Goal: Task Accomplishment & Management: Use online tool/utility

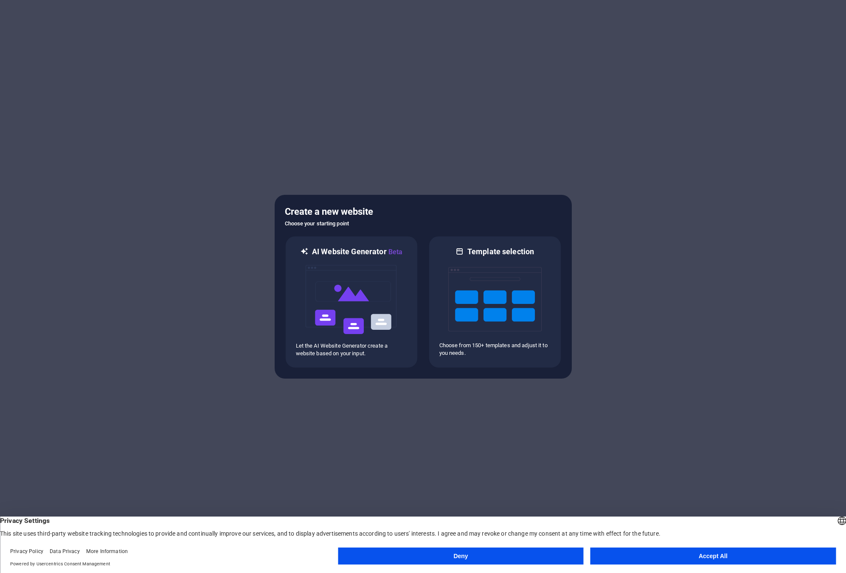
click at [634, 559] on button "Accept All" at bounding box center [712, 556] width 245 height 17
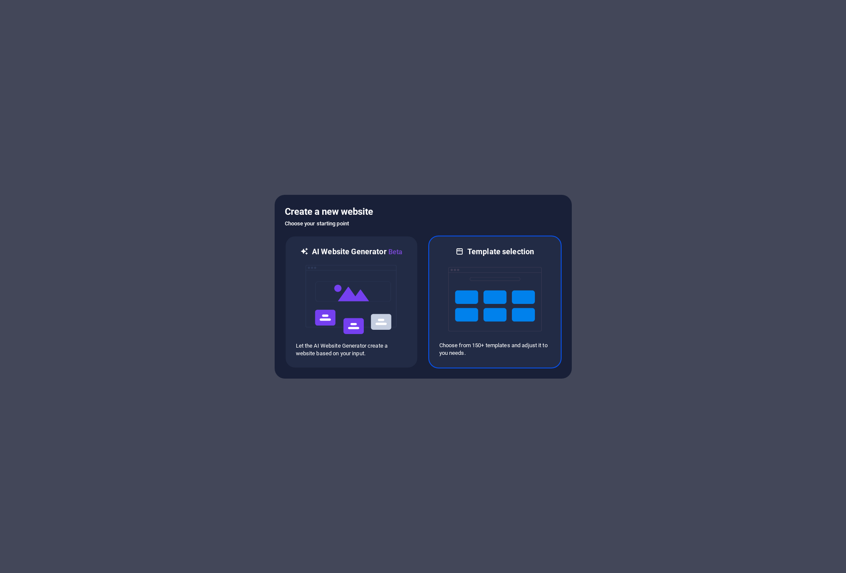
click at [461, 281] on img at bounding box center [494, 299] width 93 height 85
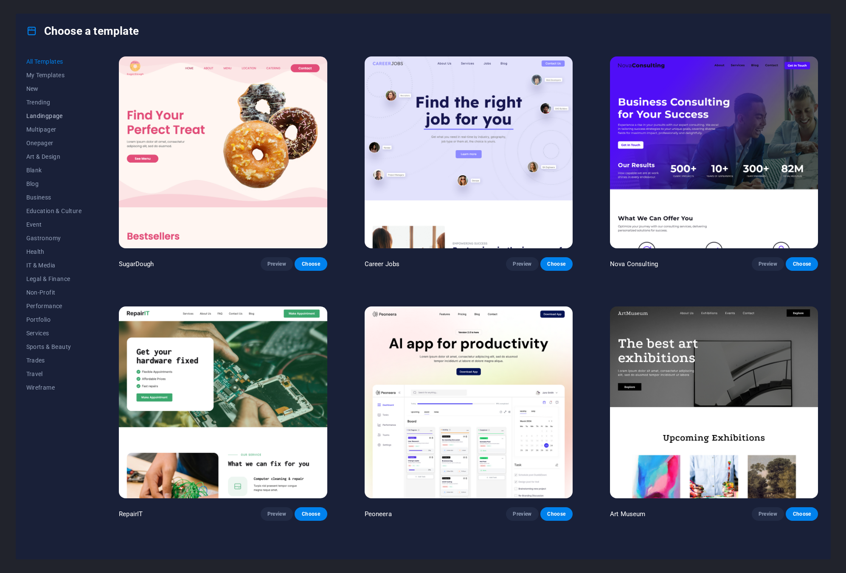
click at [43, 118] on span "Landingpage" at bounding box center [54, 115] width 56 height 7
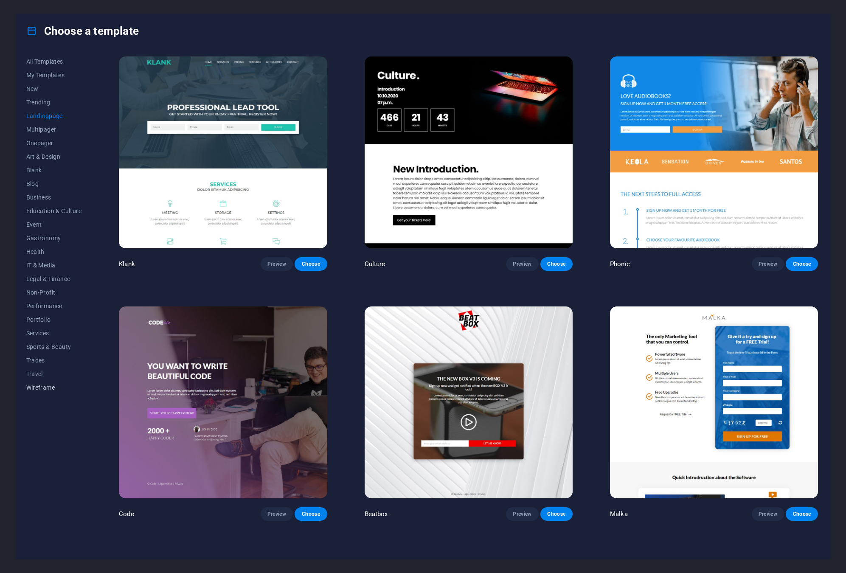
click at [37, 388] on span "Wireframe" at bounding box center [54, 387] width 56 height 7
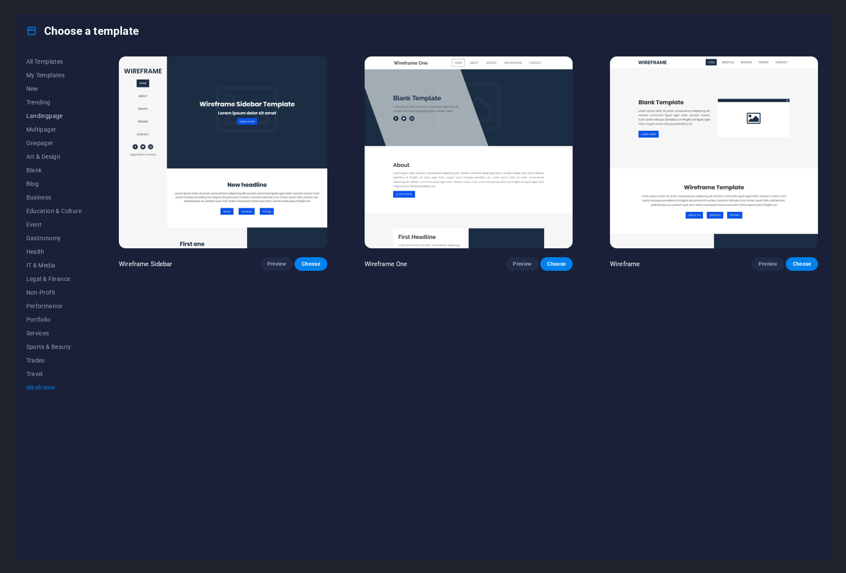
click at [39, 117] on span "Landingpage" at bounding box center [54, 115] width 56 height 7
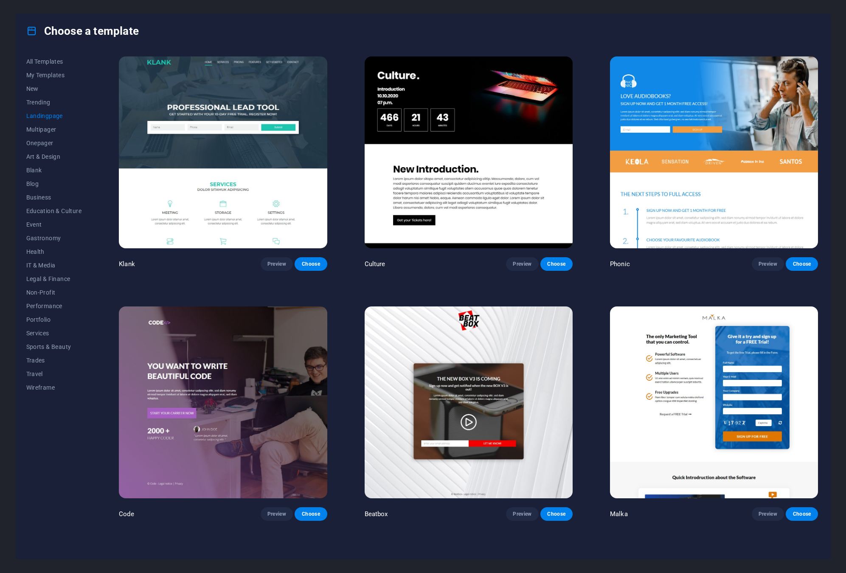
click at [630, 326] on img at bounding box center [714, 402] width 208 height 192
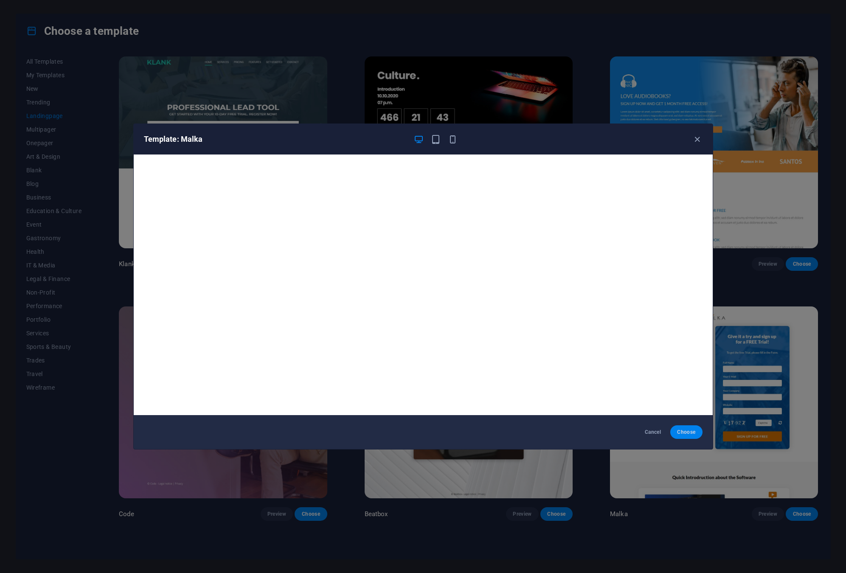
scroll to position [2, 0]
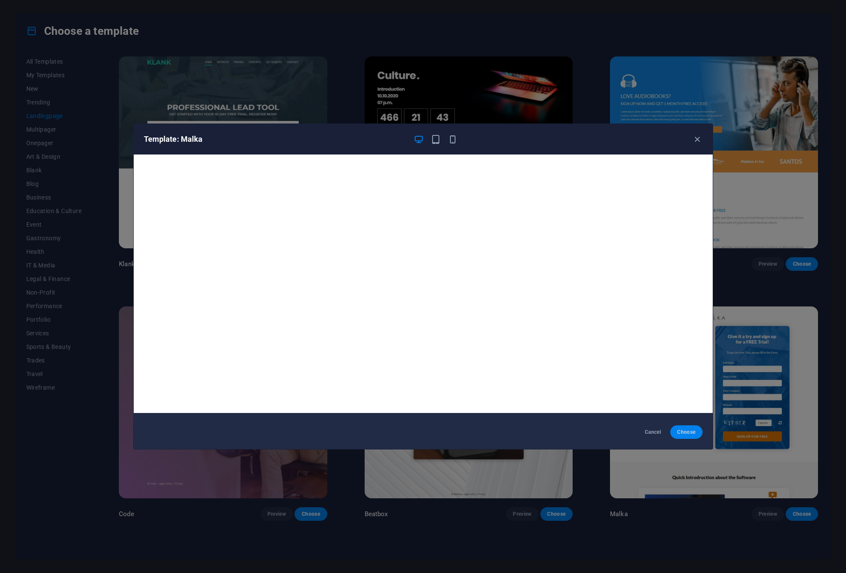
click at [683, 431] on span "Choose" at bounding box center [686, 432] width 18 height 7
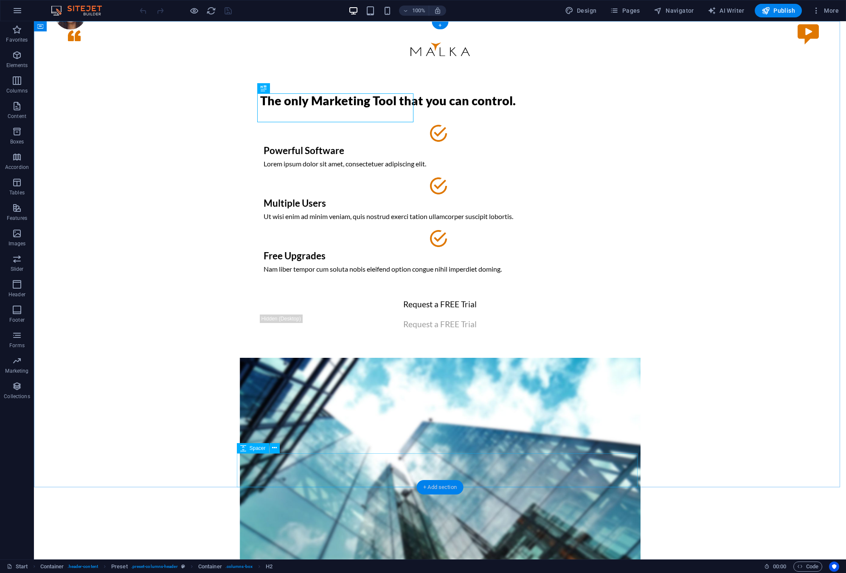
click at [435, 489] on div "+ Add section" at bounding box center [439, 487] width 47 height 14
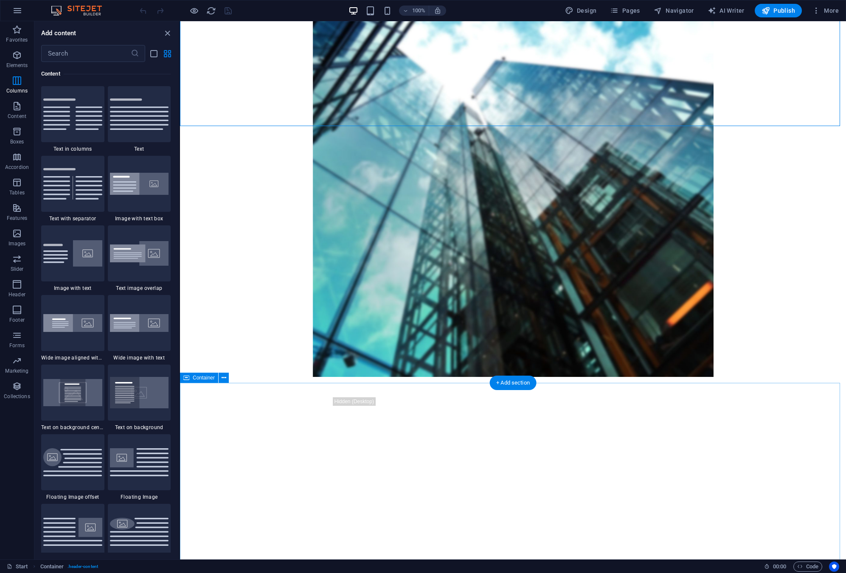
scroll to position [419, 0]
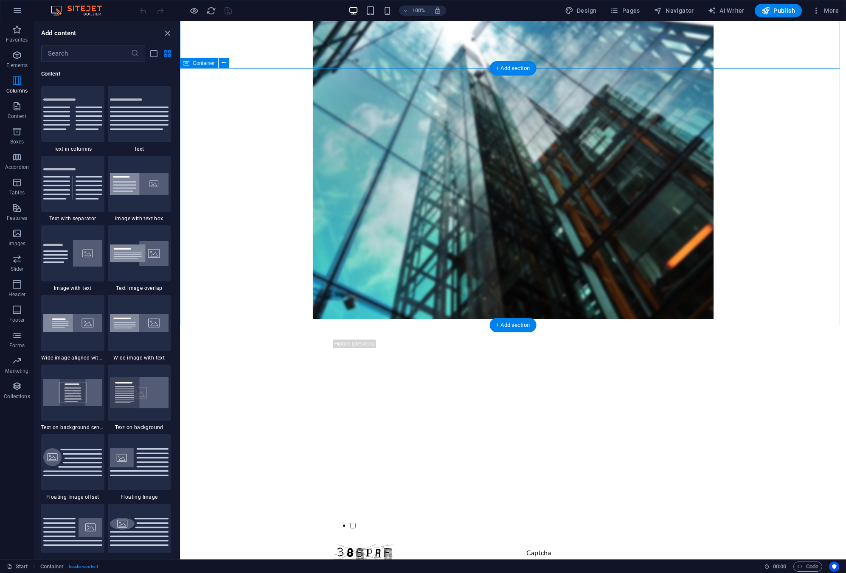
click at [221, 66] on button at bounding box center [224, 63] width 10 height 10
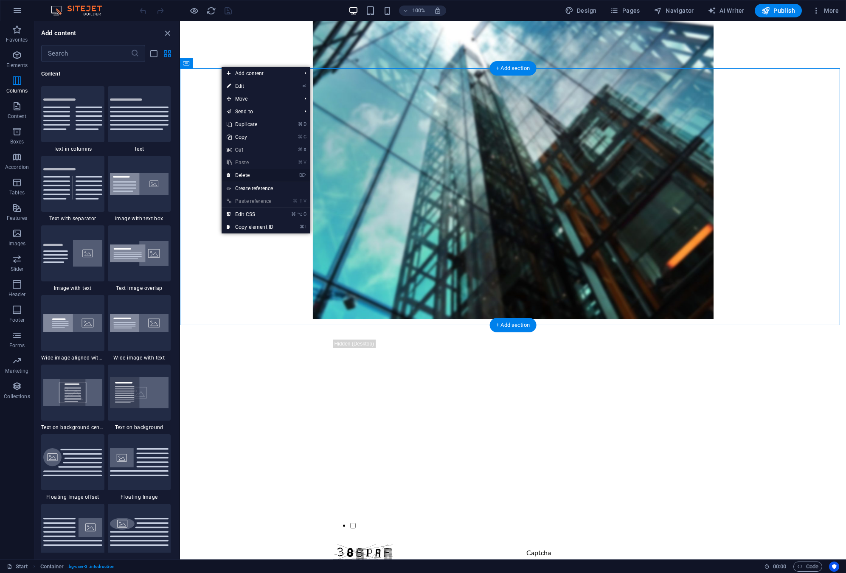
click at [243, 174] on link "⌦ Delete" at bounding box center [250, 175] width 57 height 13
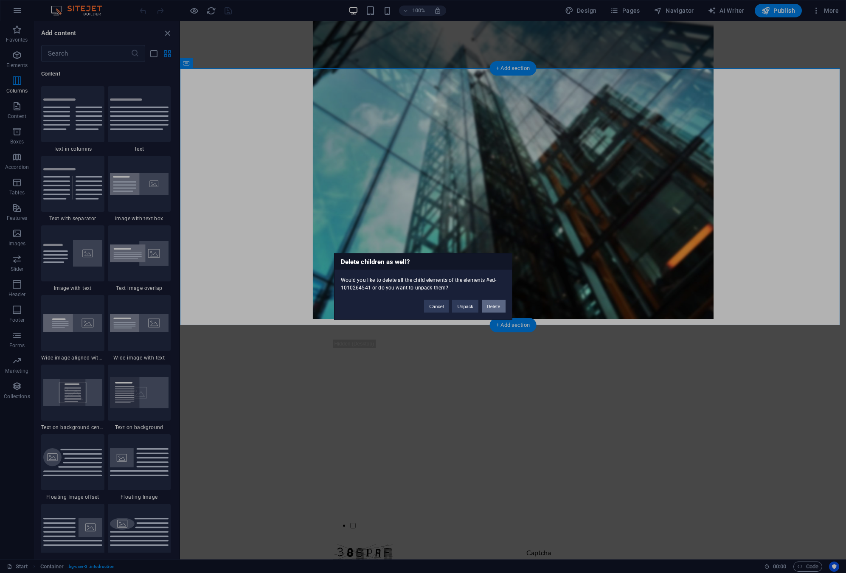
click at [495, 306] on button "Delete" at bounding box center [494, 306] width 24 height 13
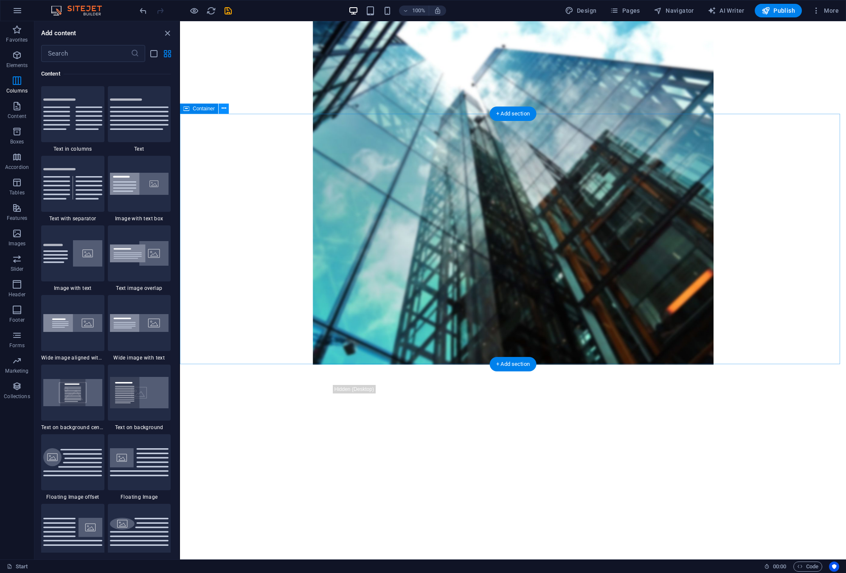
click at [223, 111] on icon at bounding box center [224, 108] width 5 height 9
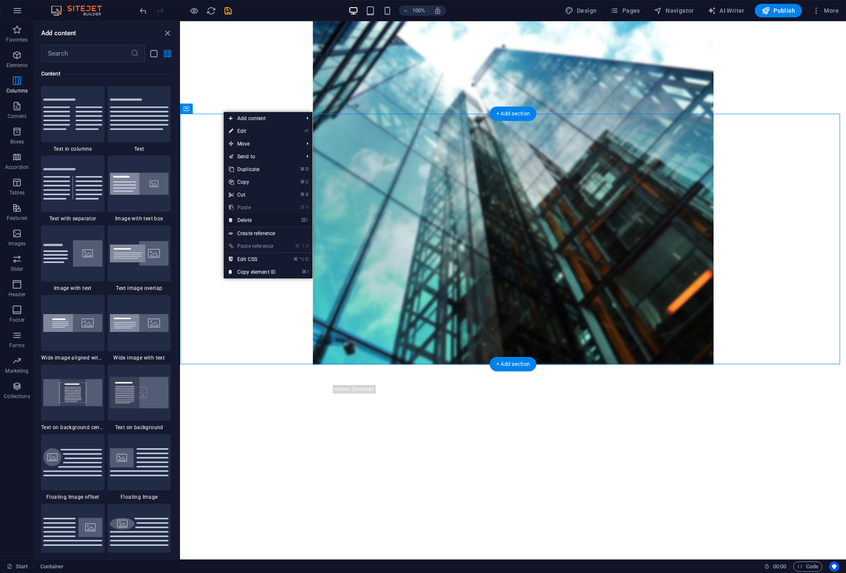
click at [247, 220] on link "⌦ Delete" at bounding box center [252, 220] width 57 height 13
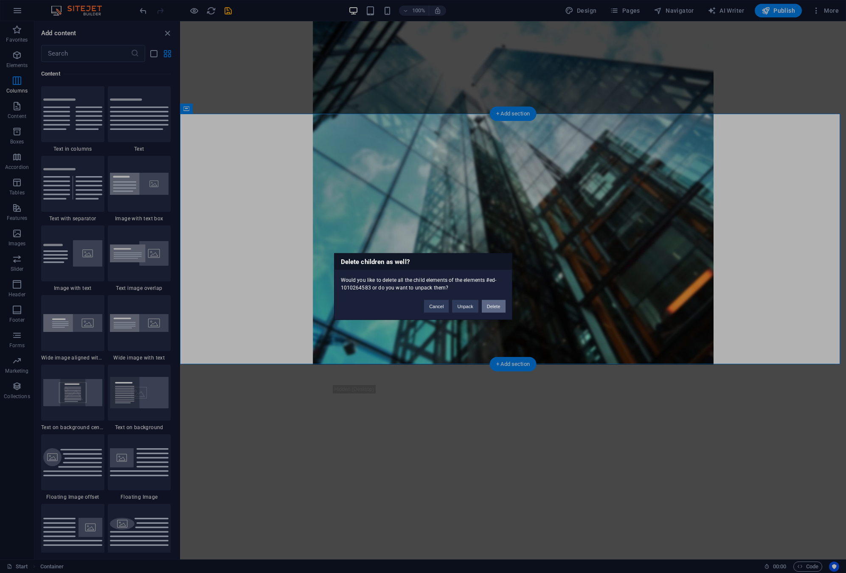
click at [493, 307] on button "Delete" at bounding box center [494, 306] width 24 height 13
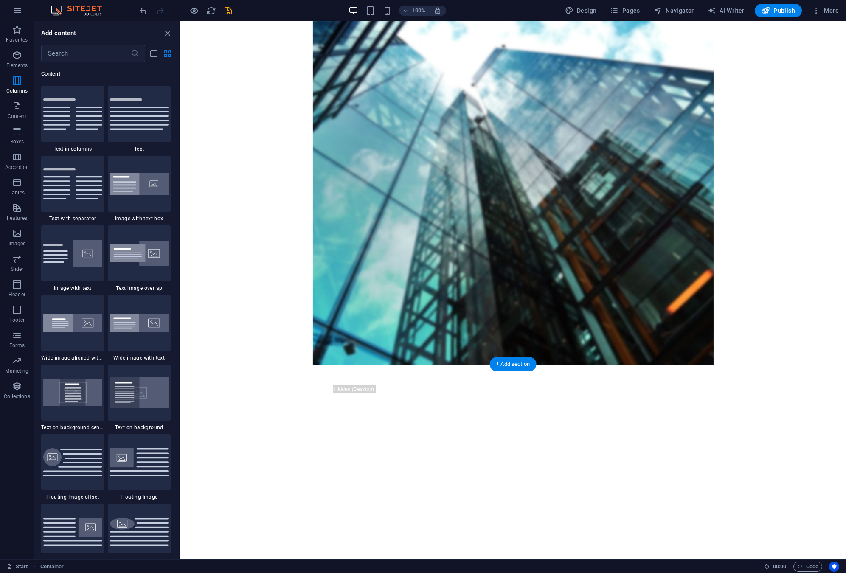
scroll to position [123, 0]
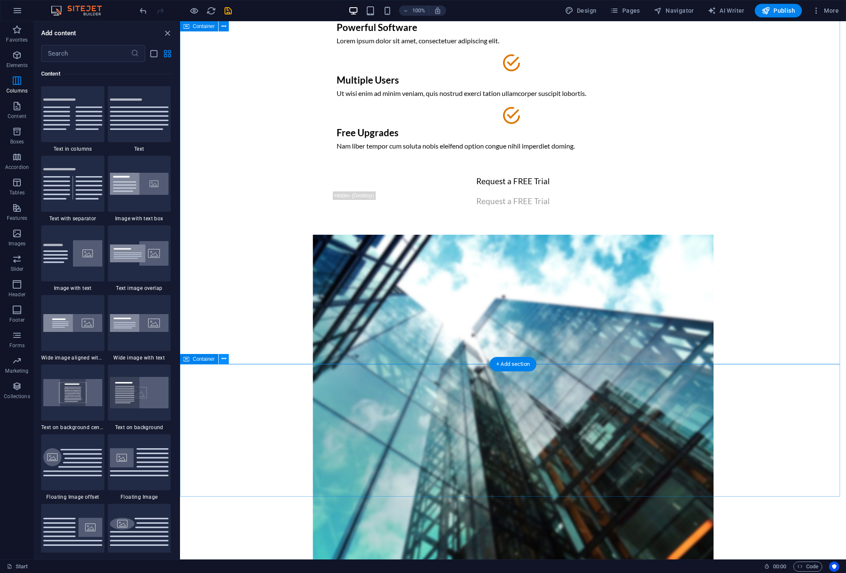
click at [223, 362] on icon at bounding box center [224, 358] width 5 height 9
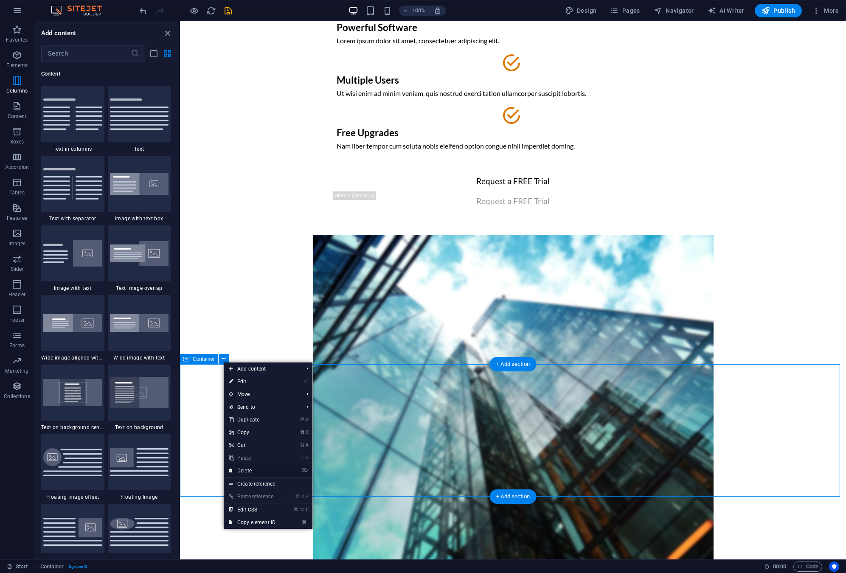
click at [265, 469] on link "⌦ Delete" at bounding box center [252, 470] width 57 height 13
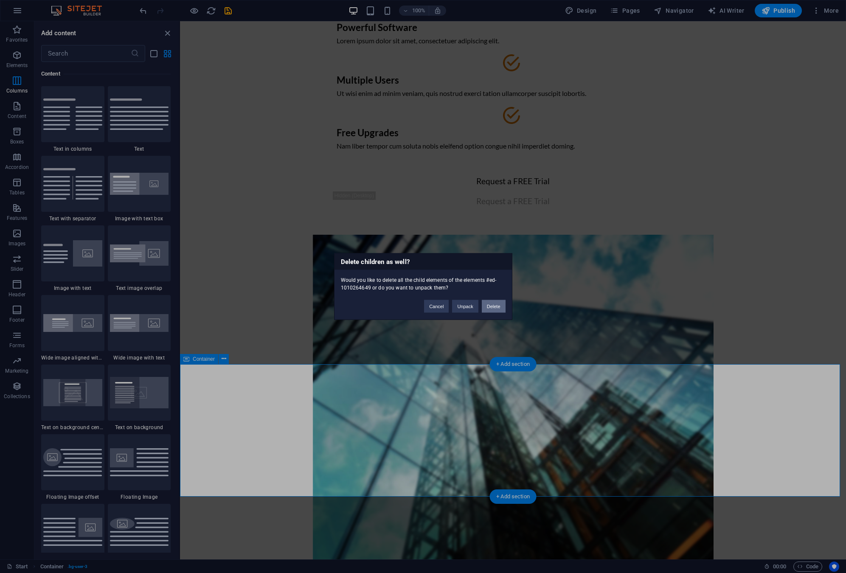
click at [495, 307] on button "Delete" at bounding box center [494, 306] width 24 height 13
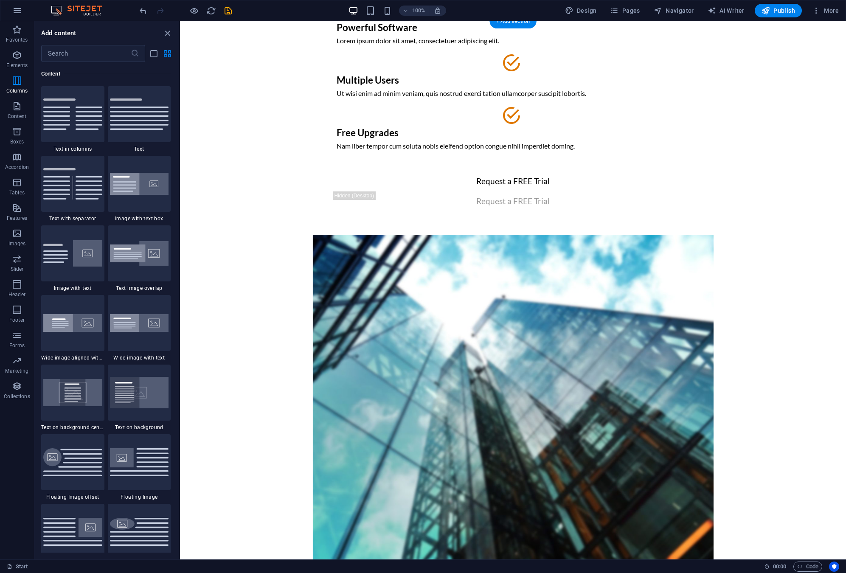
scroll to position [0, 0]
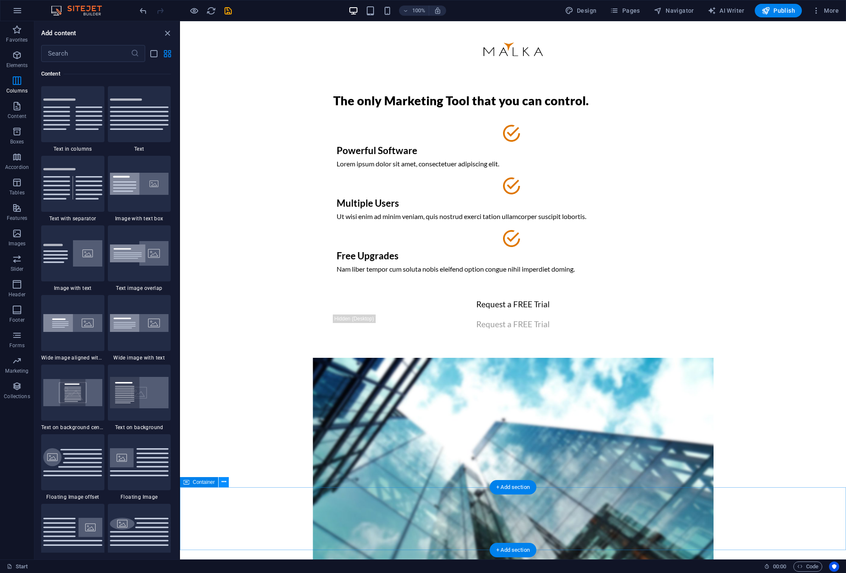
click at [221, 484] on button at bounding box center [224, 482] width 10 height 10
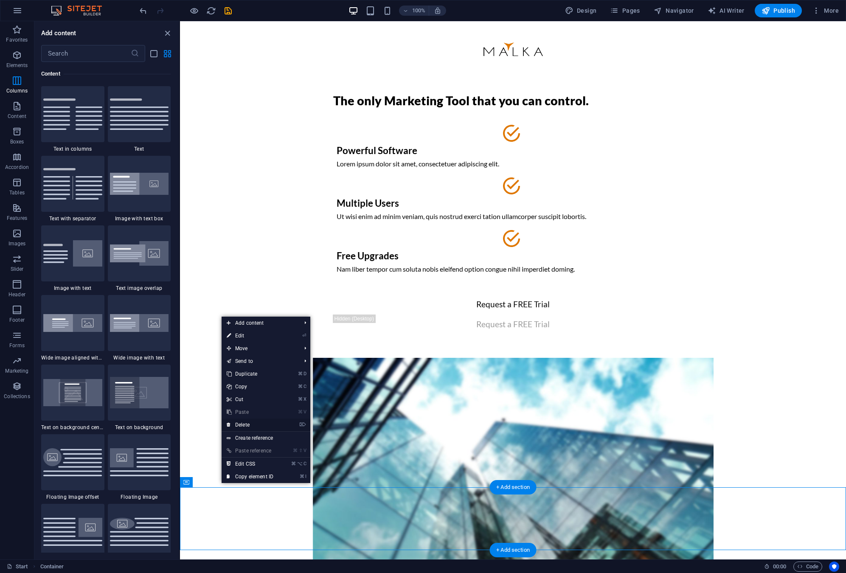
click at [255, 425] on link "⌦ Delete" at bounding box center [250, 425] width 57 height 13
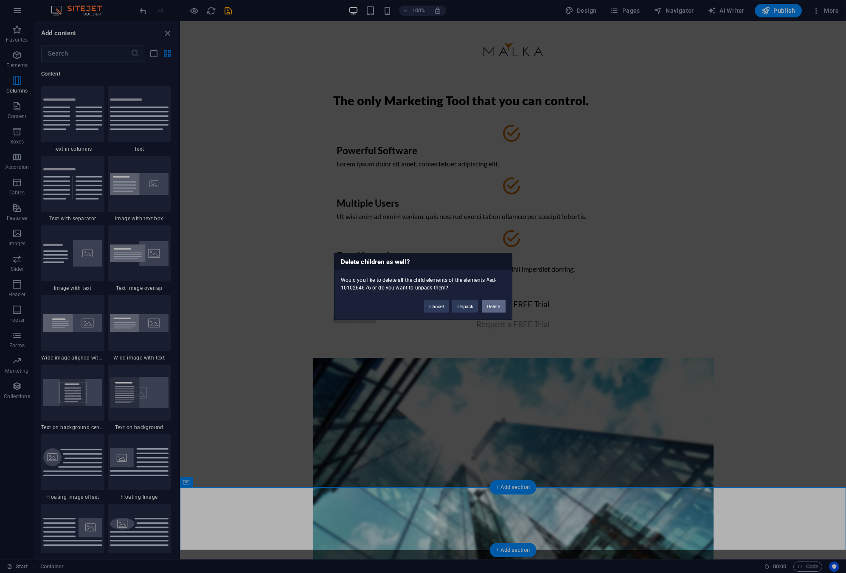
click at [489, 306] on button "Delete" at bounding box center [494, 306] width 24 height 13
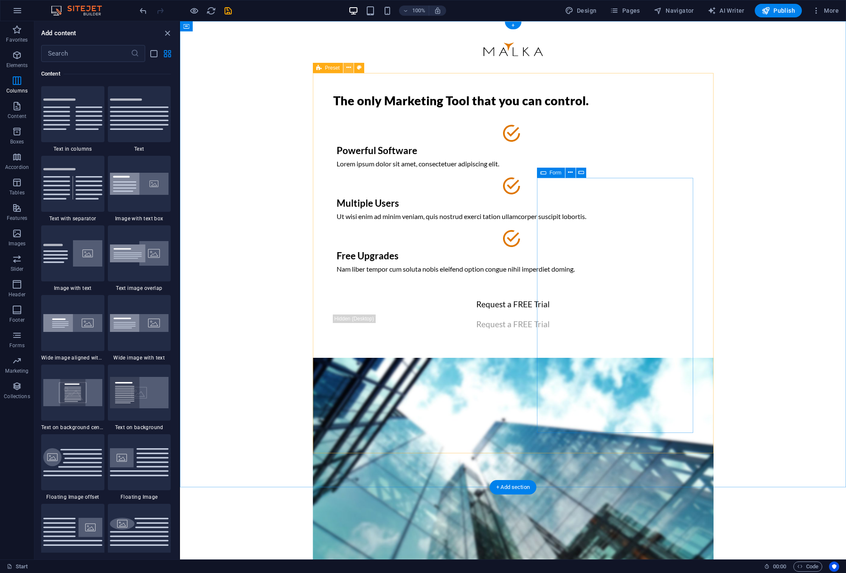
click at [348, 69] on icon at bounding box center [348, 67] width 5 height 9
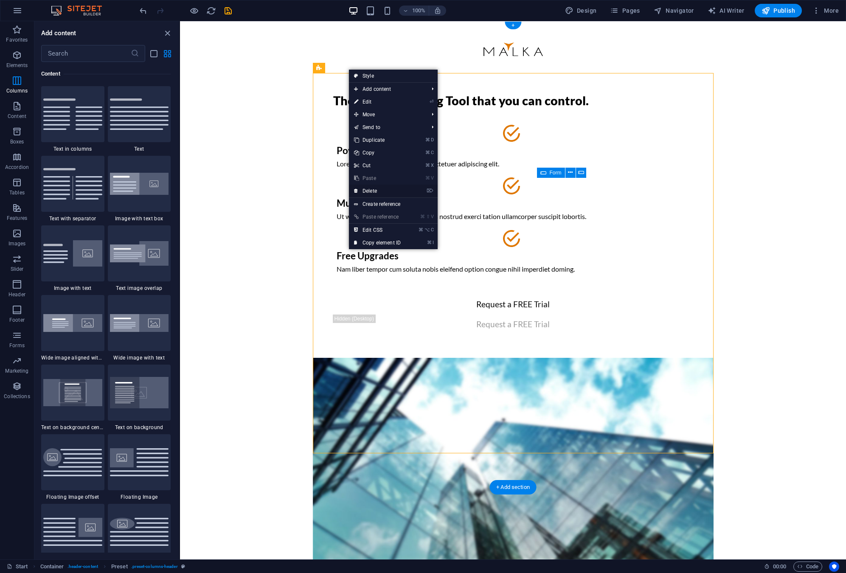
click at [375, 190] on link "⌦ Delete" at bounding box center [377, 191] width 57 height 13
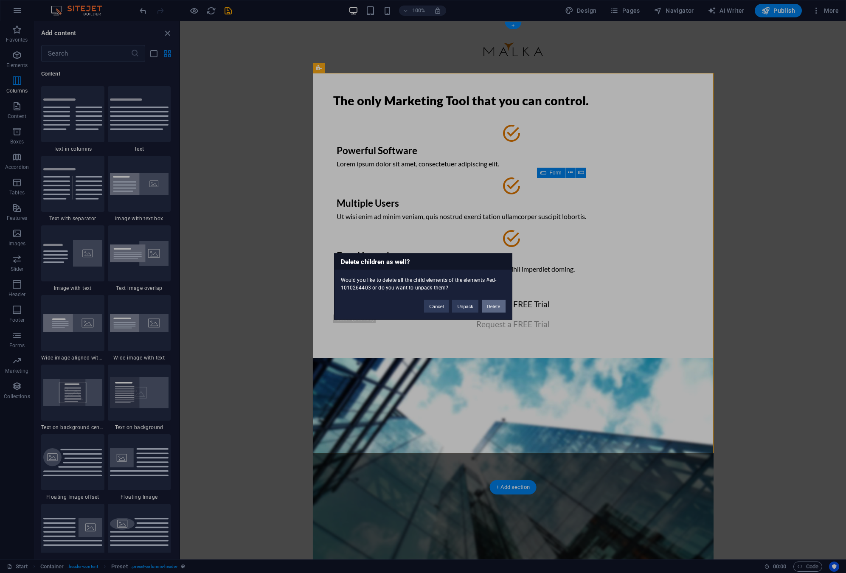
click at [495, 306] on button "Delete" at bounding box center [494, 306] width 24 height 13
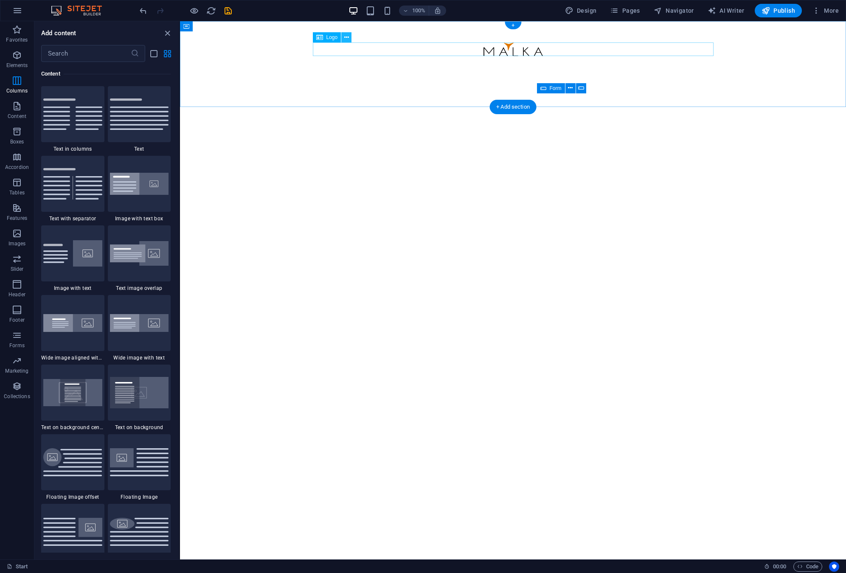
click at [347, 34] on icon at bounding box center [346, 37] width 5 height 9
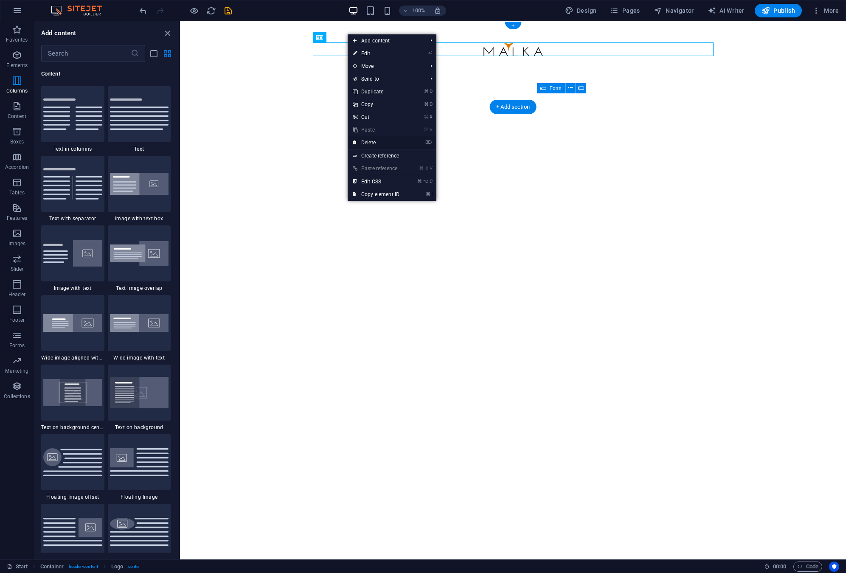
click at [388, 141] on link "⌦ Delete" at bounding box center [376, 142] width 57 height 13
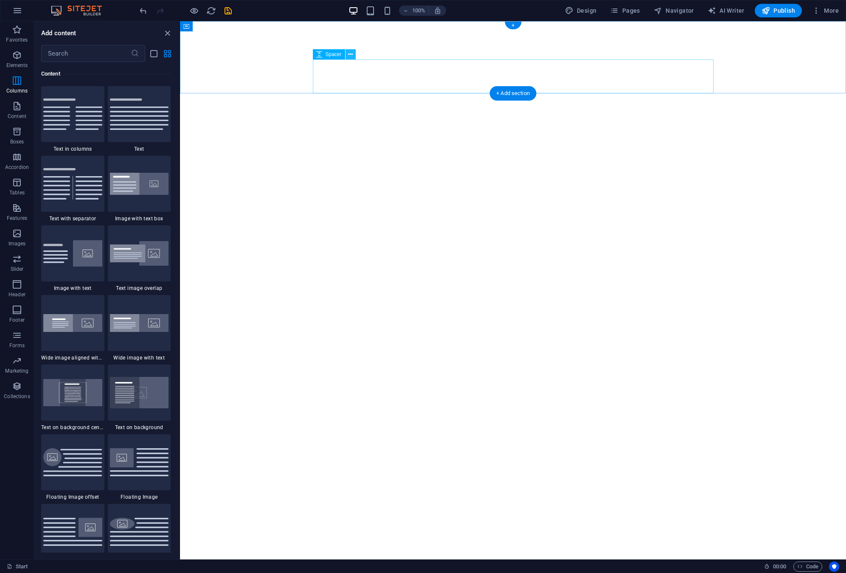
click at [352, 58] on icon at bounding box center [350, 54] width 5 height 9
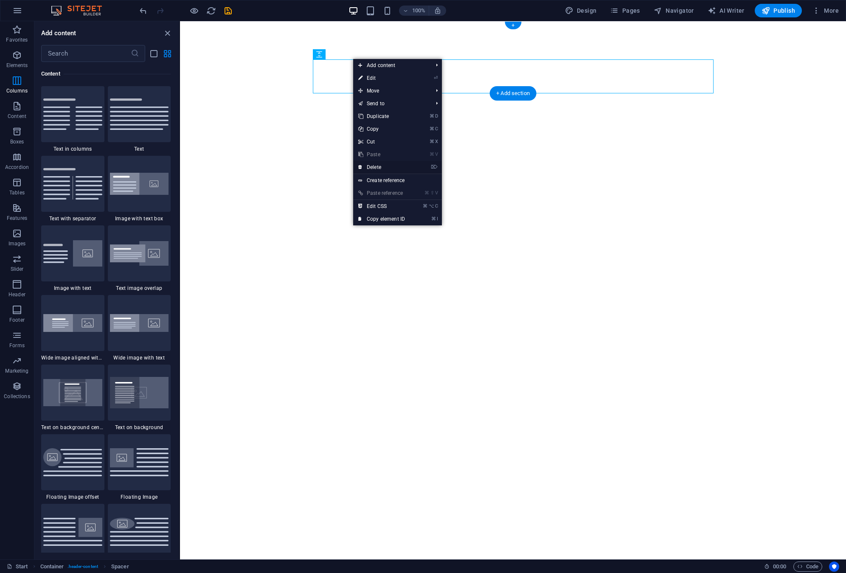
click at [384, 166] on link "⌦ Delete" at bounding box center [381, 167] width 57 height 13
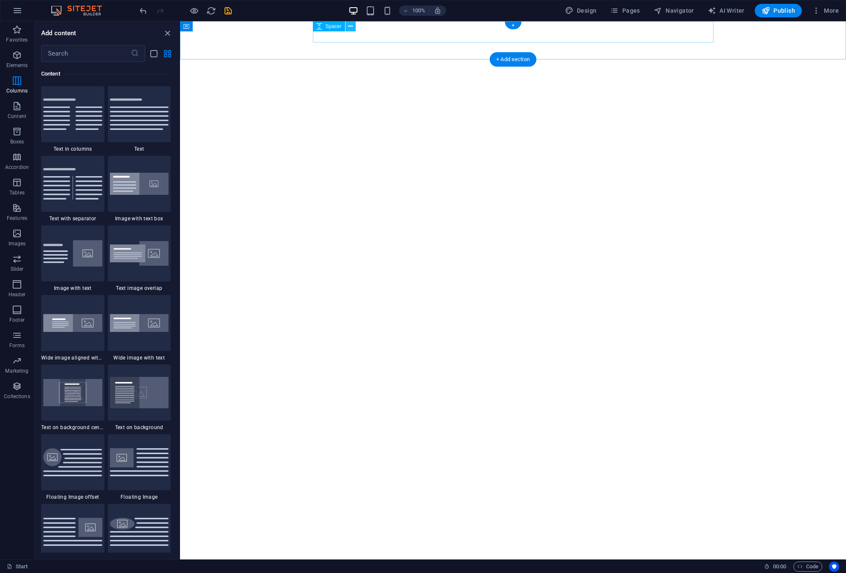
click at [350, 27] on icon at bounding box center [350, 26] width 5 height 9
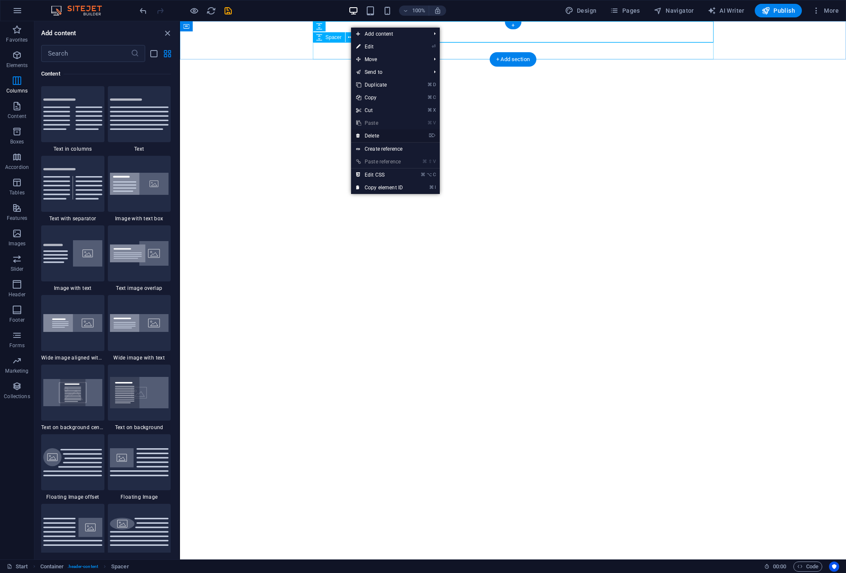
click at [379, 138] on link "⌦ Delete" at bounding box center [379, 135] width 57 height 13
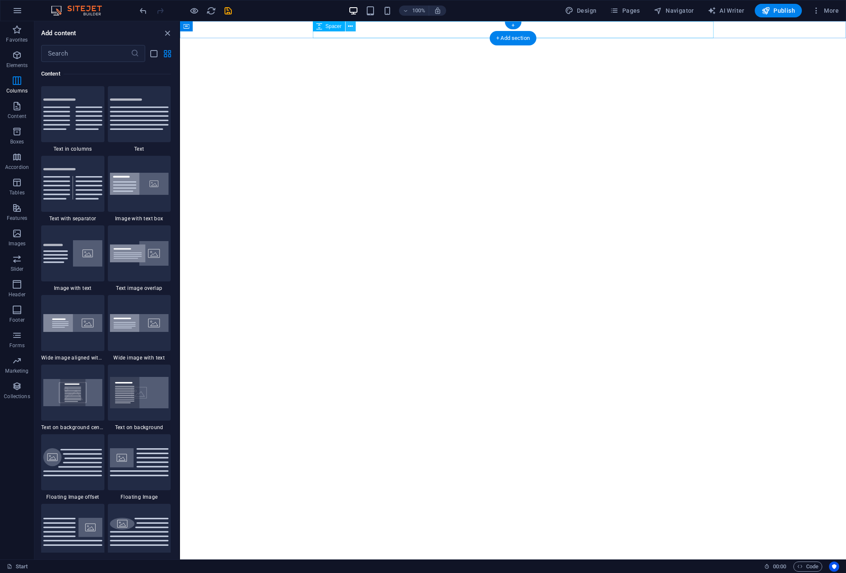
click at [351, 28] on icon at bounding box center [350, 26] width 5 height 9
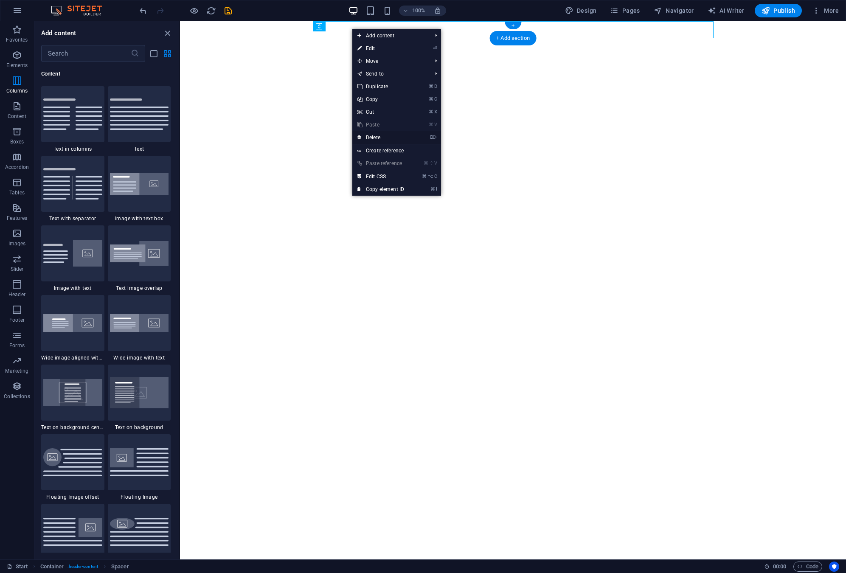
click at [373, 137] on link "⌦ Delete" at bounding box center [380, 137] width 57 height 13
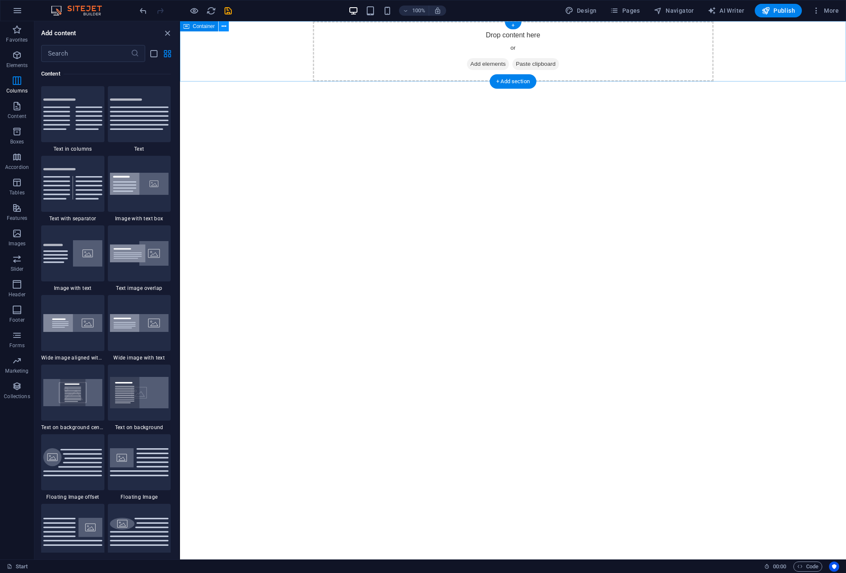
click at [225, 29] on icon at bounding box center [224, 26] width 5 height 9
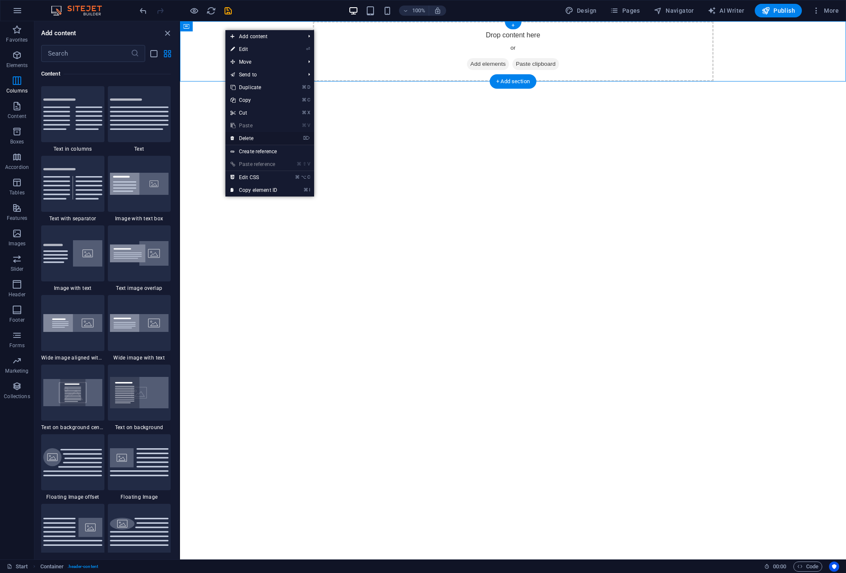
click at [248, 137] on link "⌦ Delete" at bounding box center [253, 138] width 57 height 13
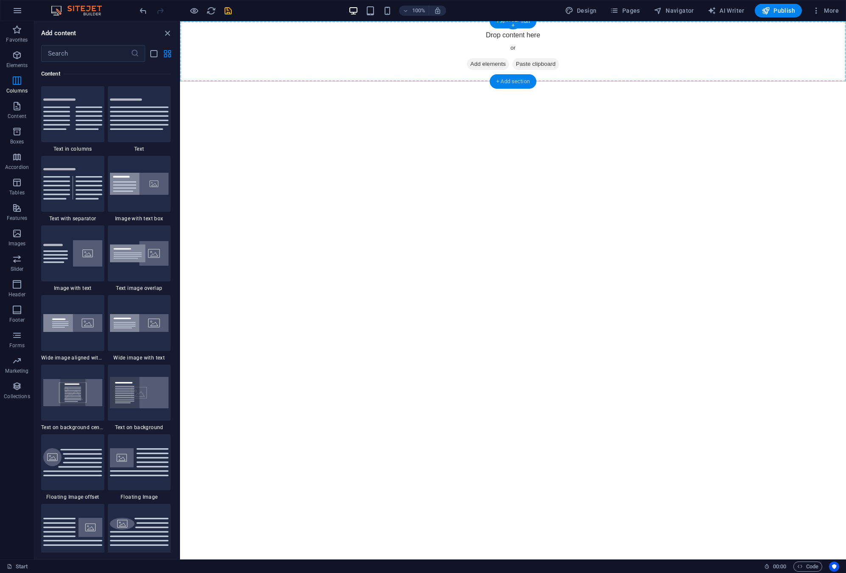
click at [502, 83] on div "+ Add section" at bounding box center [512, 81] width 47 height 14
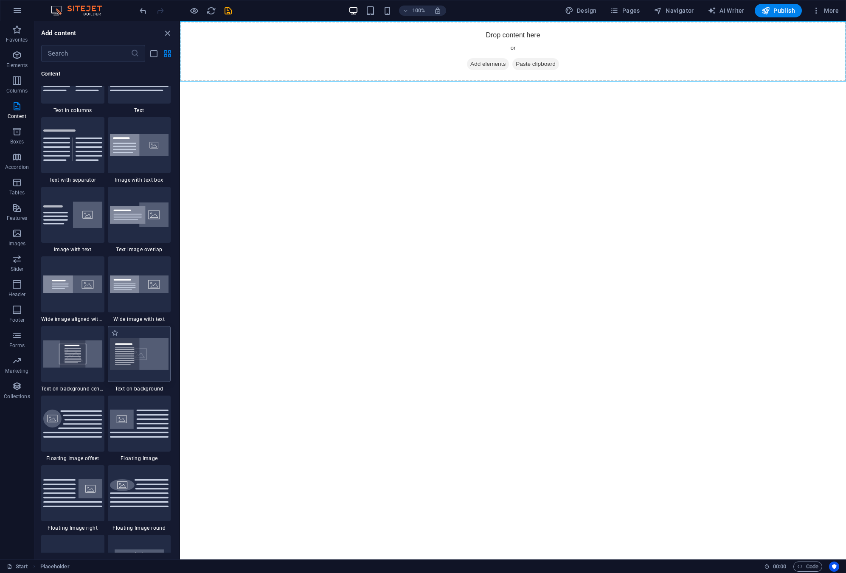
scroll to position [1513, 0]
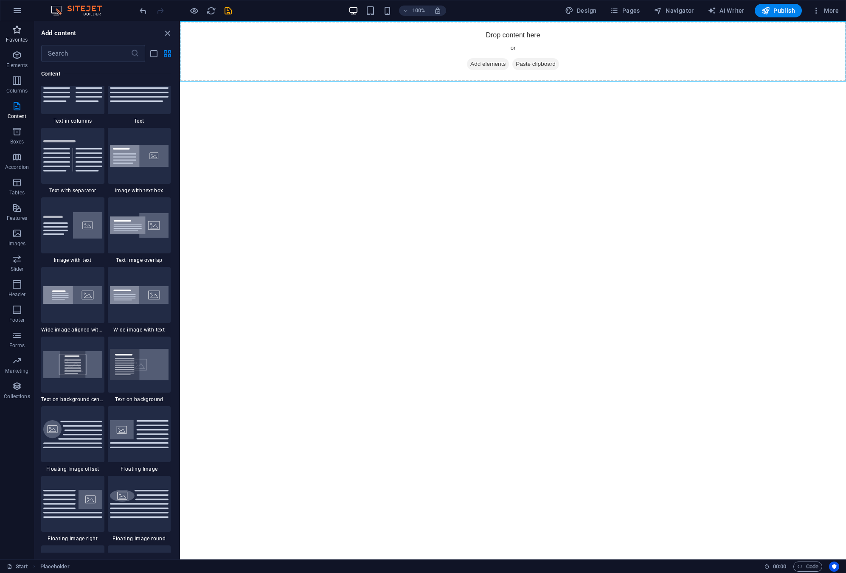
click at [16, 30] on icon "button" at bounding box center [17, 30] width 10 height 10
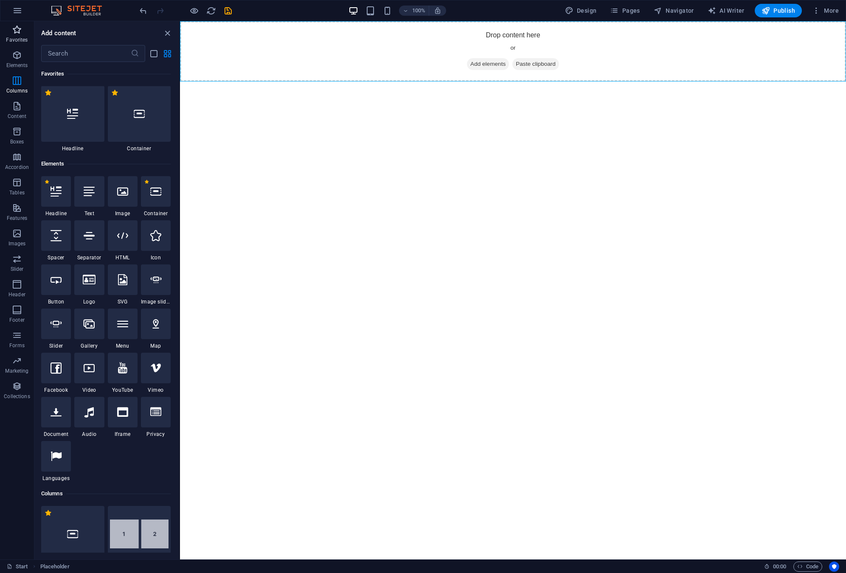
scroll to position [0, 0]
click at [64, 56] on input "text" at bounding box center [86, 53] width 90 height 17
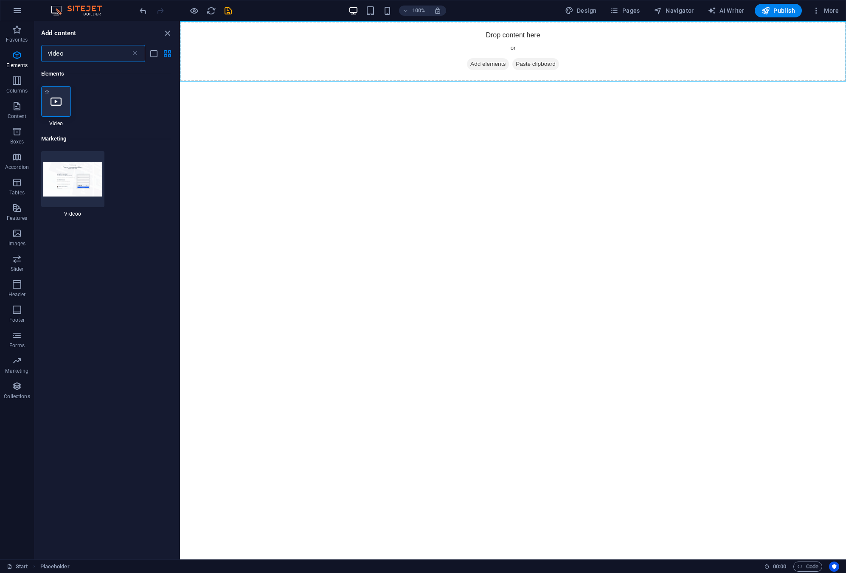
type input "video"
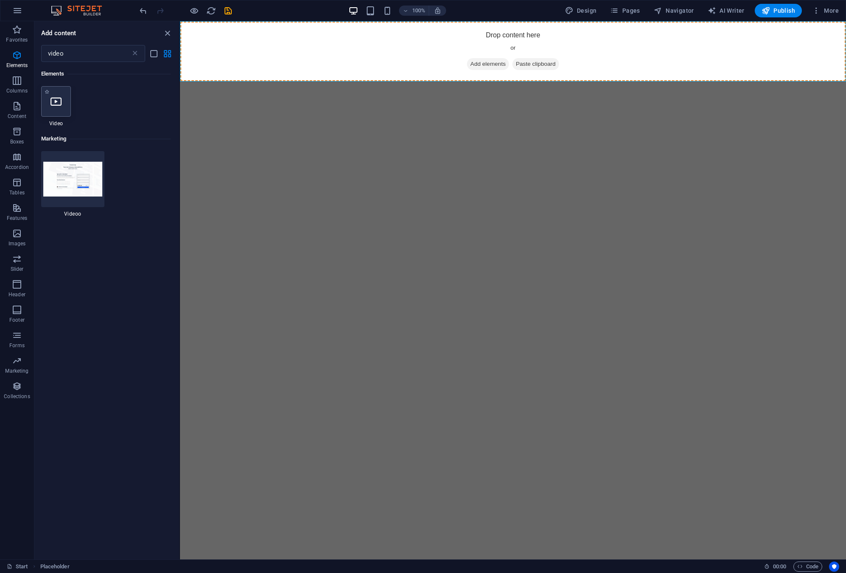
select select "%"
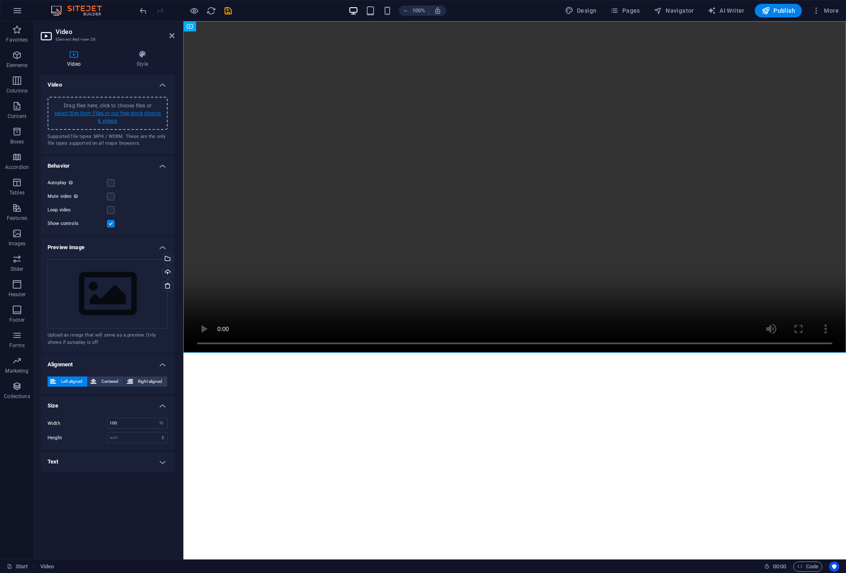
click at [110, 114] on link "select files from Files or our free stock photos & videos" at bounding box center [107, 117] width 107 height 14
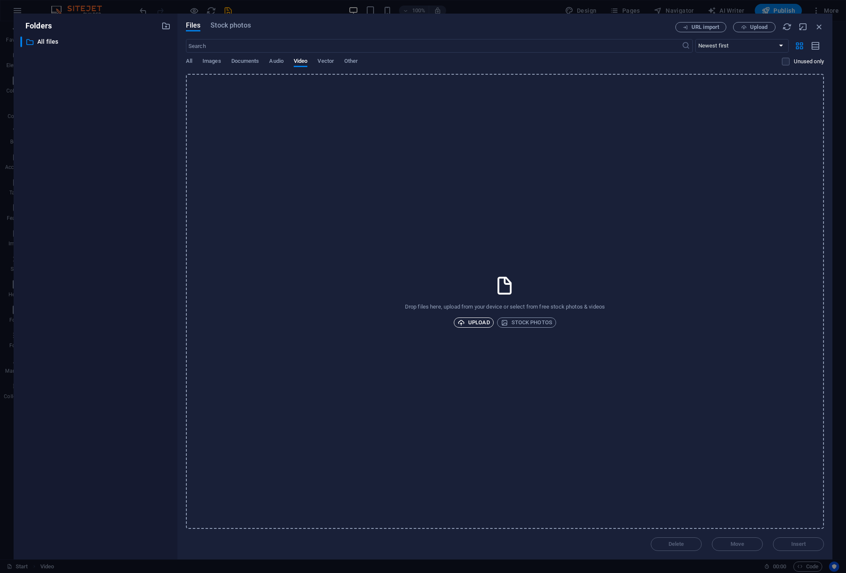
click at [467, 324] on span "Upload" at bounding box center [474, 323] width 32 height 10
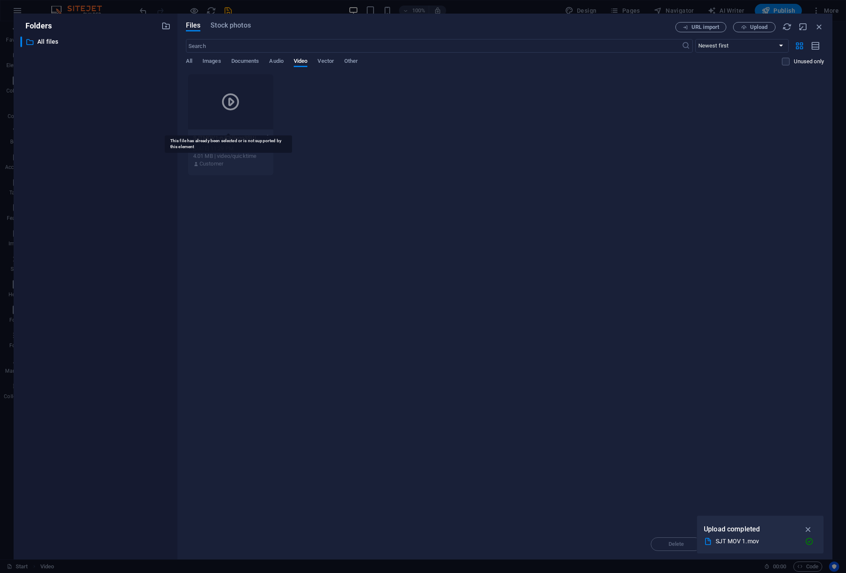
click at [256, 111] on div at bounding box center [230, 101] width 85 height 55
click at [809, 529] on icon "button" at bounding box center [809, 529] width 10 height 9
click at [785, 544] on div "Delete Move Insert" at bounding box center [505, 540] width 638 height 22
click at [236, 122] on div at bounding box center [230, 101] width 85 height 55
click at [235, 159] on div "4.01 MB | video/quicktime" at bounding box center [230, 156] width 75 height 8
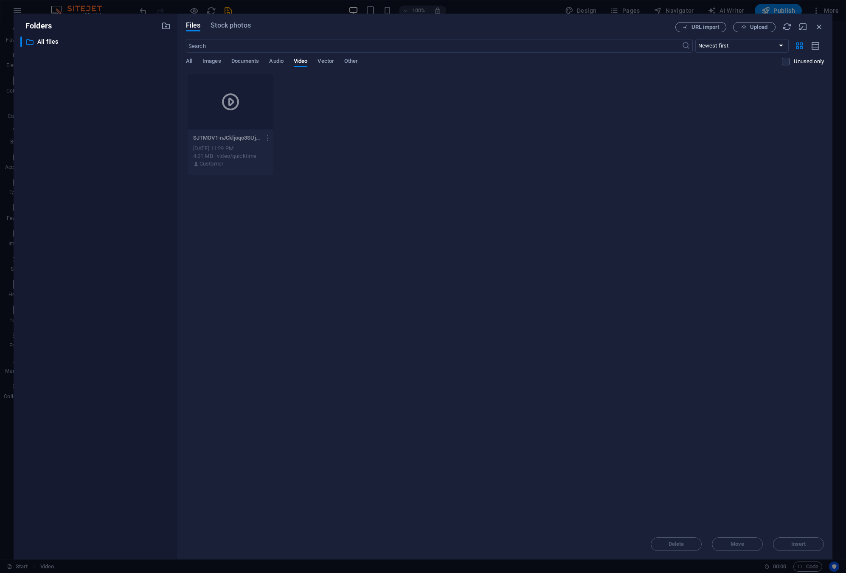
click at [233, 175] on div "SJTMOV1-nJCkljoqo3SUjRgbcSBbZQ.mov SJTMOV1-nJCkljoqo3SUjRgbcSBbZQ.mov [DATE] 11…" at bounding box center [231, 125] width 86 height 102
click at [276, 62] on span "Audio" at bounding box center [276, 62] width 14 height 12
click at [298, 62] on span "Video" at bounding box center [301, 62] width 14 height 12
click at [242, 106] on div at bounding box center [230, 101] width 85 height 55
click at [251, 108] on div at bounding box center [230, 101] width 85 height 55
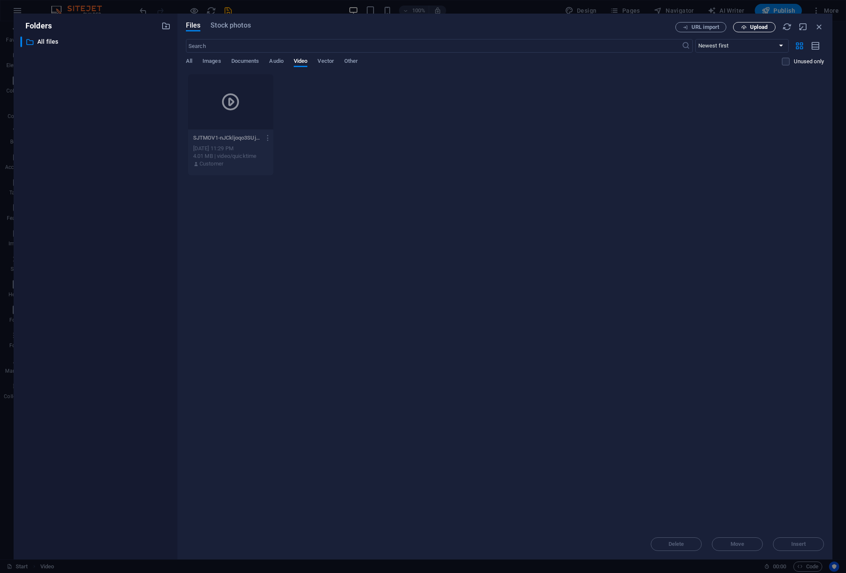
click at [747, 28] on span "Upload" at bounding box center [754, 28] width 35 height 6
click at [332, 116] on div at bounding box center [321, 101] width 85 height 55
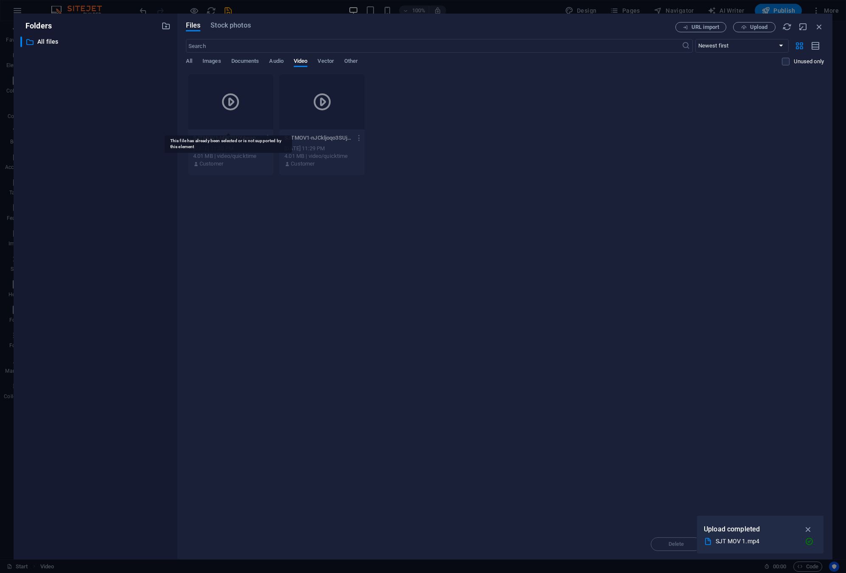
click at [235, 117] on div at bounding box center [230, 101] width 85 height 55
click at [305, 121] on div at bounding box center [321, 101] width 85 height 55
click at [266, 138] on icon "button" at bounding box center [268, 138] width 8 height 8
click at [267, 280] on h6 "Delete" at bounding box center [270, 282] width 35 height 10
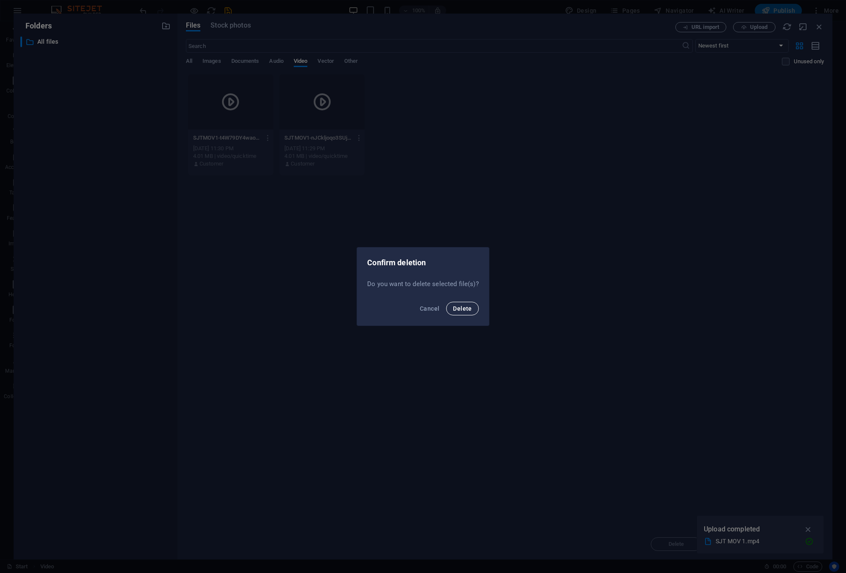
click at [464, 310] on span "Delete" at bounding box center [462, 308] width 19 height 7
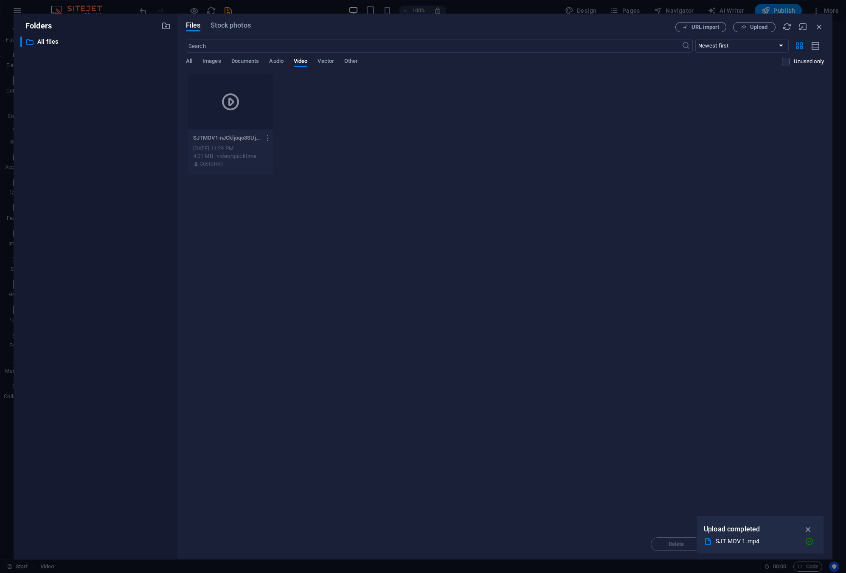
click at [264, 138] on icon "button" at bounding box center [268, 138] width 8 height 8
click at [258, 285] on h6 "Delete" at bounding box center [270, 282] width 35 height 10
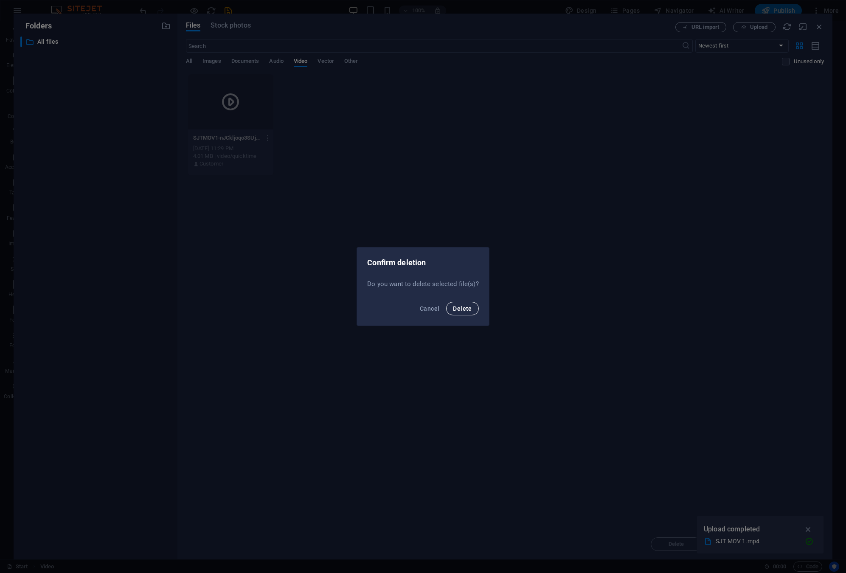
click at [461, 311] on span "Delete" at bounding box center [462, 308] width 19 height 7
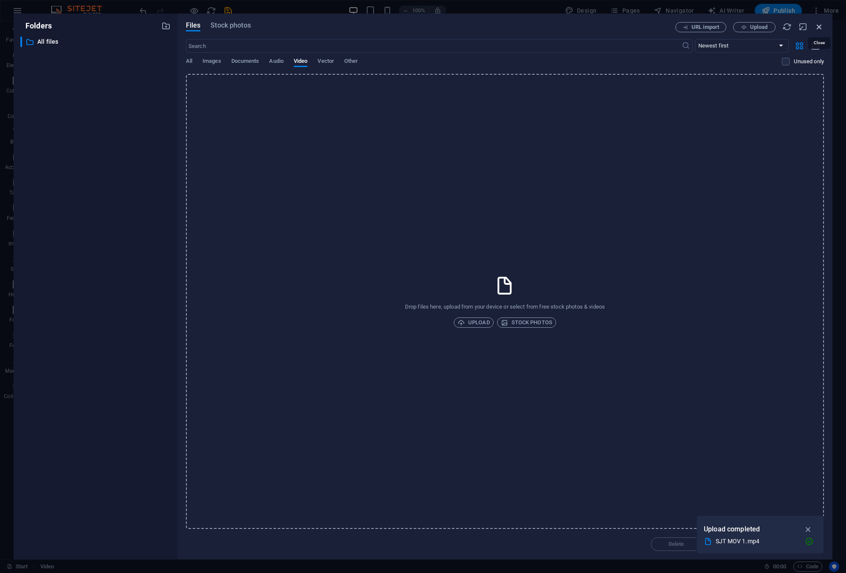
click at [818, 26] on icon "button" at bounding box center [819, 26] width 9 height 9
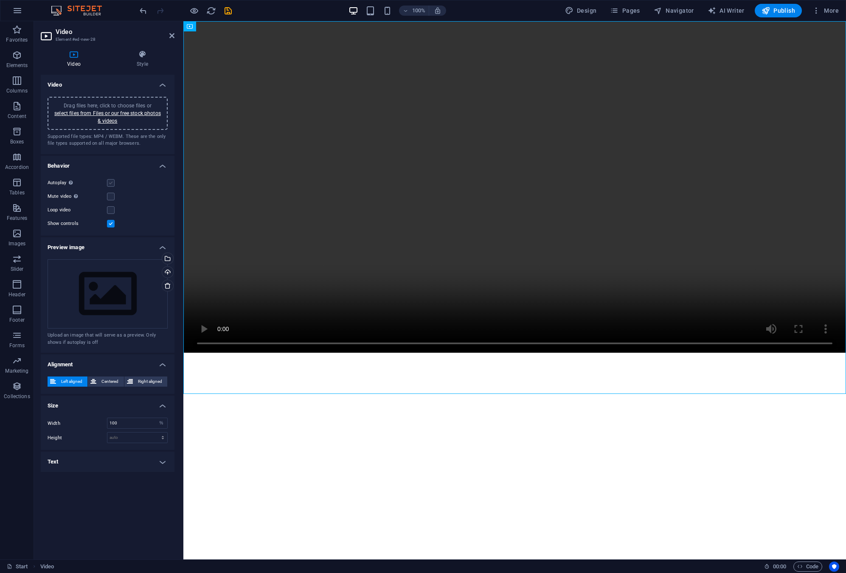
click at [111, 183] on label at bounding box center [111, 183] width 8 height 8
click at [0, 0] on input "Autoplay Autoplay is only available if muted is checked" at bounding box center [0, 0] width 0 height 0
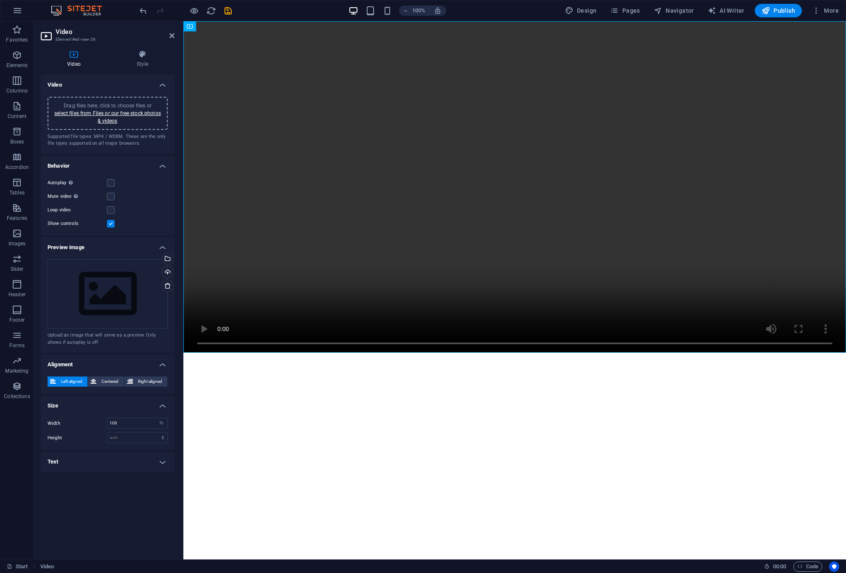
click at [110, 224] on label at bounding box center [111, 224] width 8 height 8
click at [0, 0] on input "Show controls" at bounding box center [0, 0] width 0 height 0
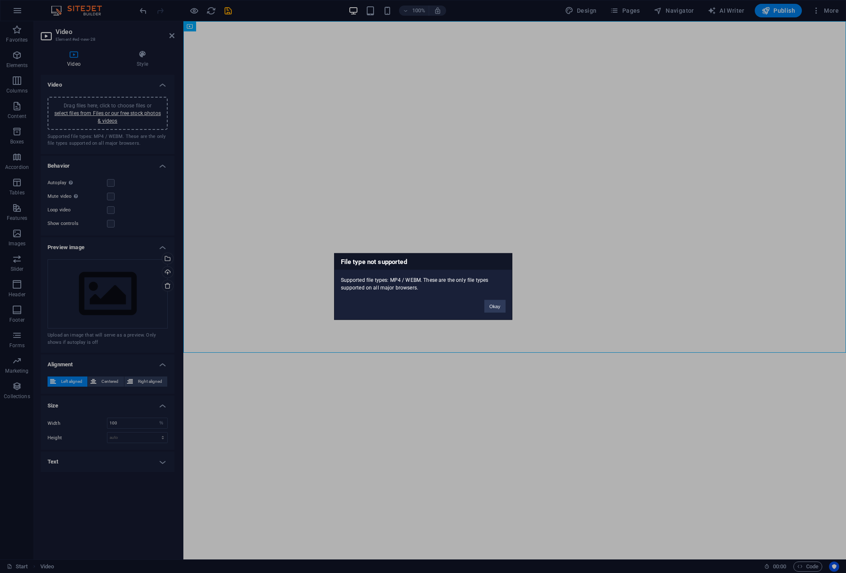
click at [496, 308] on button "Okay" at bounding box center [494, 306] width 21 height 13
click at [496, 308] on figure at bounding box center [514, 187] width 663 height 332
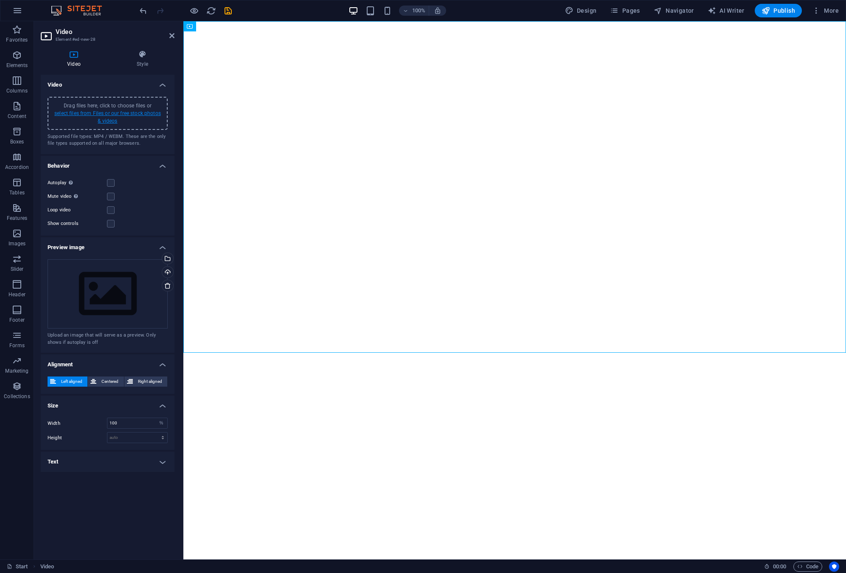
click at [121, 112] on link "select files from Files or our free stock photos & videos" at bounding box center [107, 117] width 107 height 14
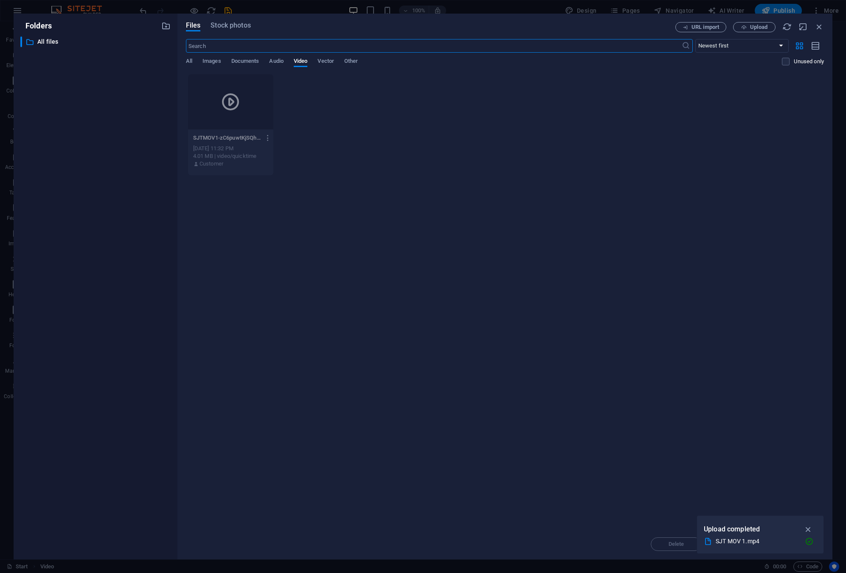
click at [264, 141] on icon "button" at bounding box center [268, 138] width 8 height 8
click at [267, 281] on h6 "Delete" at bounding box center [270, 282] width 35 height 10
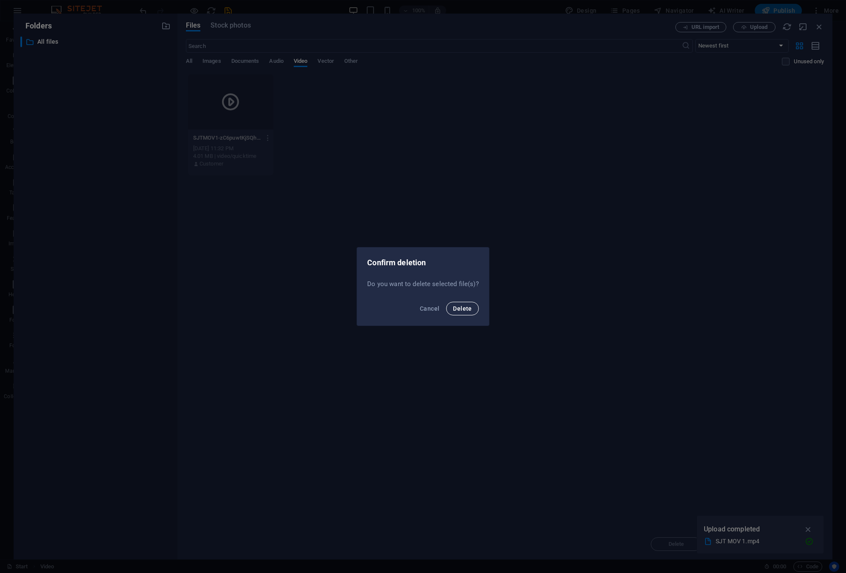
click at [464, 307] on span "Delete" at bounding box center [462, 308] width 19 height 7
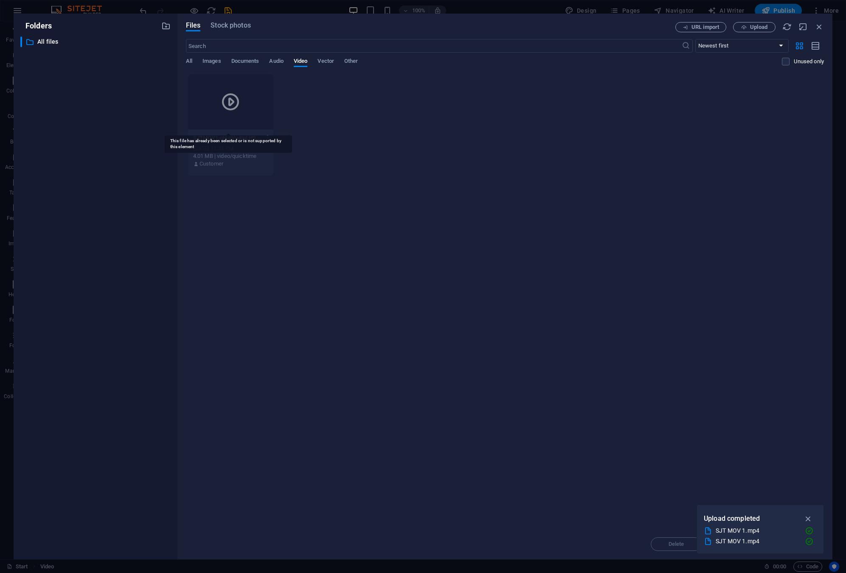
click at [260, 122] on div at bounding box center [230, 101] width 85 height 55
click at [230, 101] on icon at bounding box center [230, 102] width 20 height 20
click at [264, 136] on icon "button" at bounding box center [268, 138] width 8 height 8
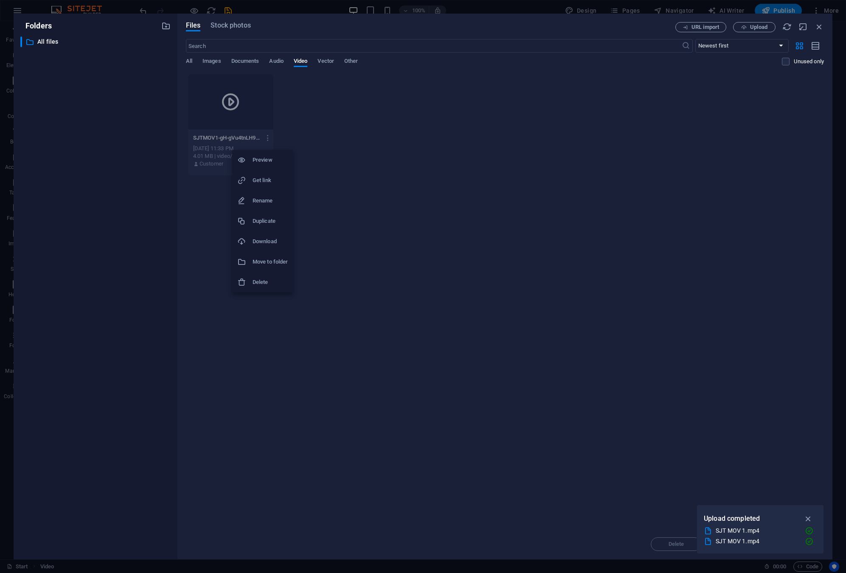
click at [261, 284] on h6 "Delete" at bounding box center [270, 282] width 35 height 10
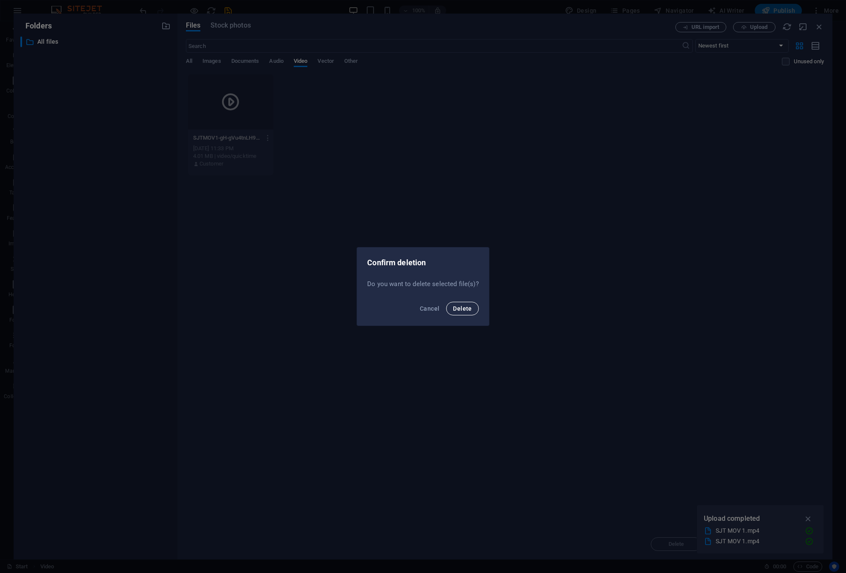
click at [459, 311] on span "Delete" at bounding box center [462, 308] width 19 height 7
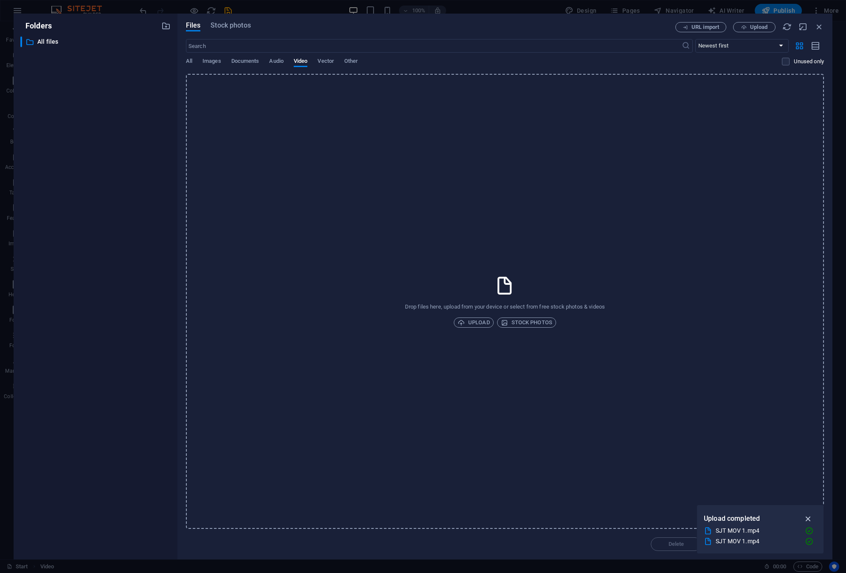
click at [807, 518] on icon "button" at bounding box center [809, 518] width 10 height 9
click at [819, 28] on icon "button" at bounding box center [819, 26] width 9 height 9
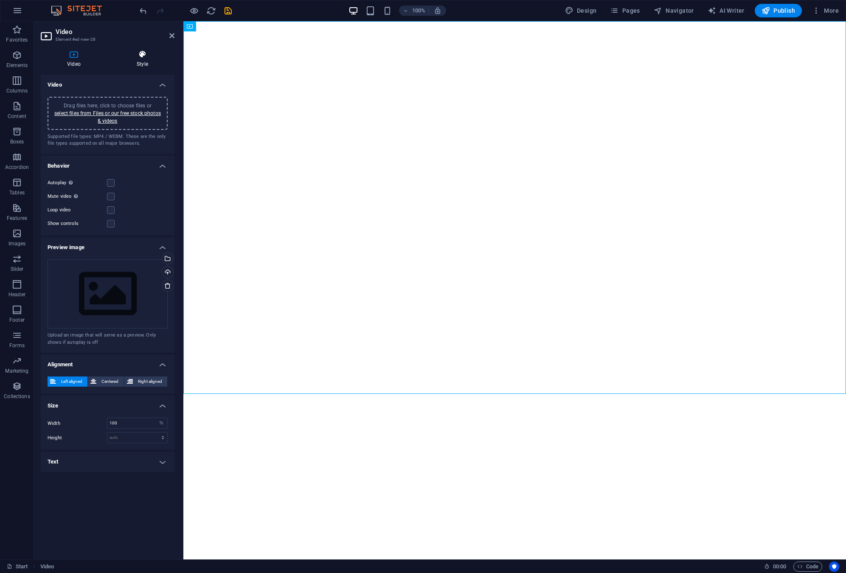
click at [148, 54] on icon at bounding box center [142, 54] width 64 height 8
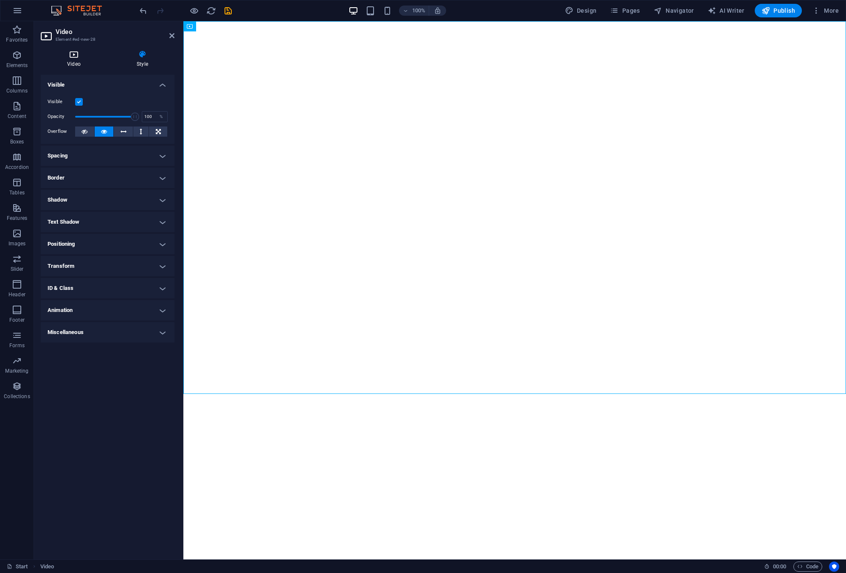
click at [76, 59] on h4 "Video" at bounding box center [76, 59] width 70 height 18
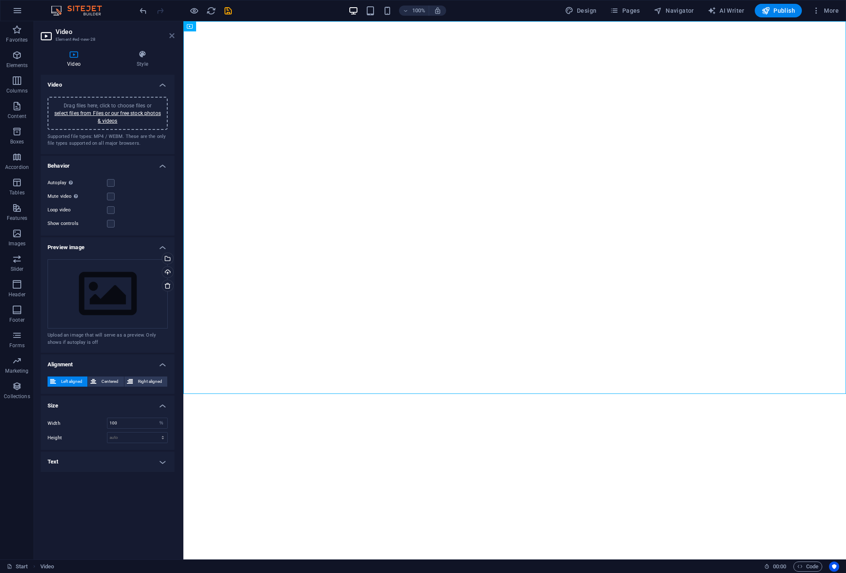
click at [170, 35] on icon at bounding box center [171, 35] width 5 height 7
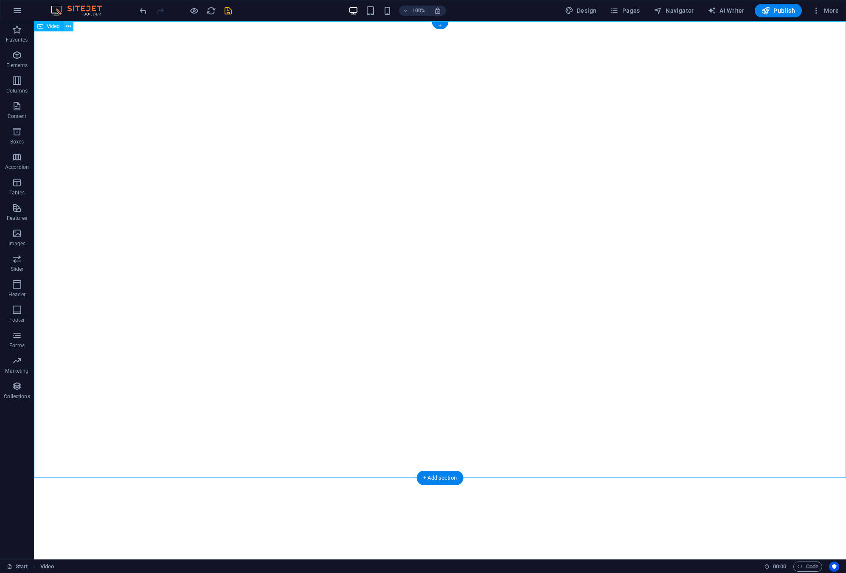
click at [69, 27] on icon at bounding box center [68, 26] width 5 height 9
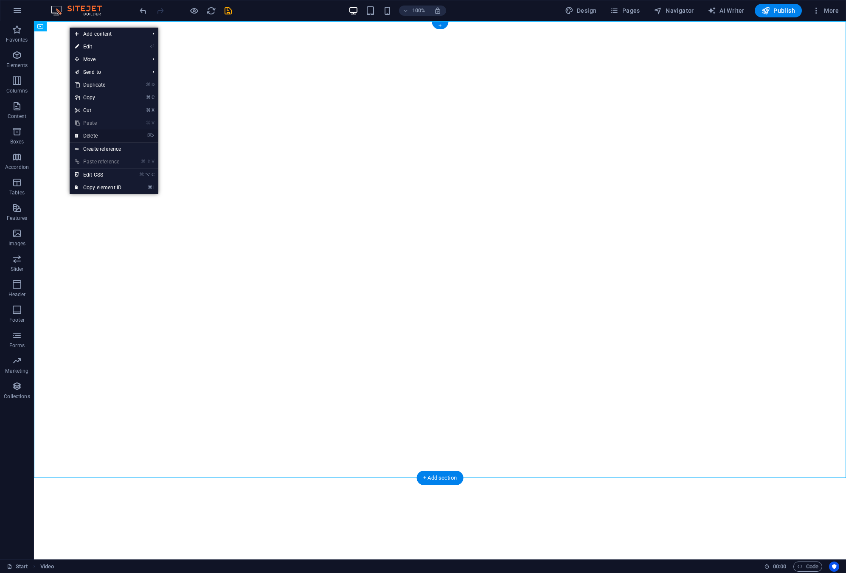
click at [90, 137] on link "⌦ Delete" at bounding box center [98, 135] width 57 height 13
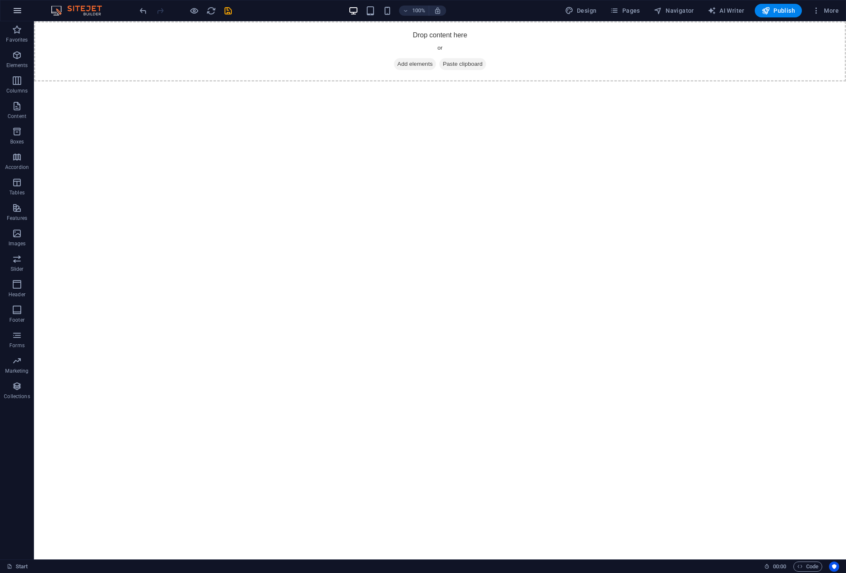
click at [18, 10] on icon "button" at bounding box center [17, 11] width 10 height 10
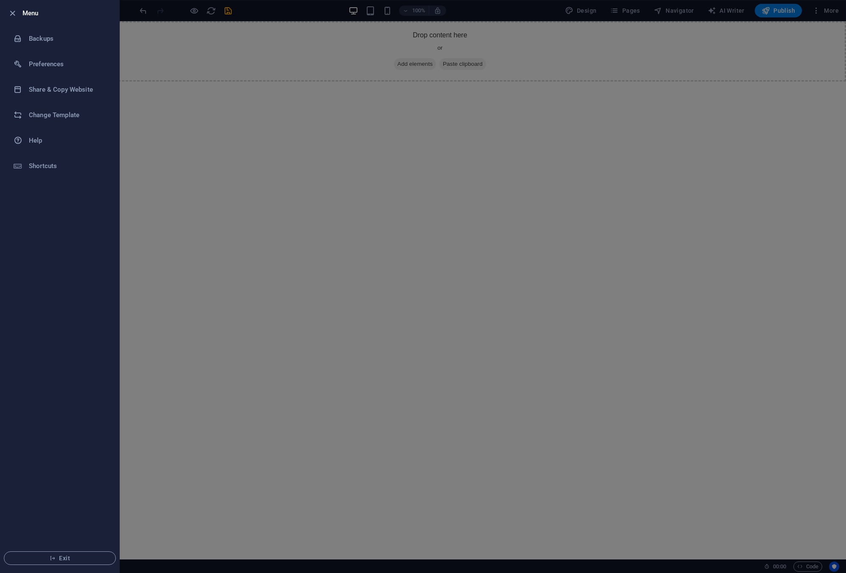
click at [22, 17] on div at bounding box center [14, 13] width 15 height 10
click at [9, 10] on icon "button" at bounding box center [13, 13] width 10 height 10
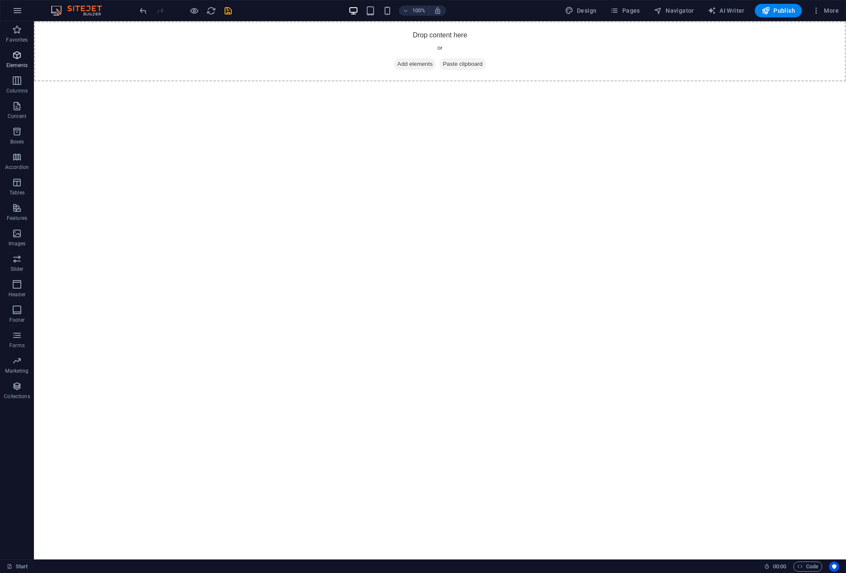
click at [18, 58] on icon "button" at bounding box center [17, 55] width 10 height 10
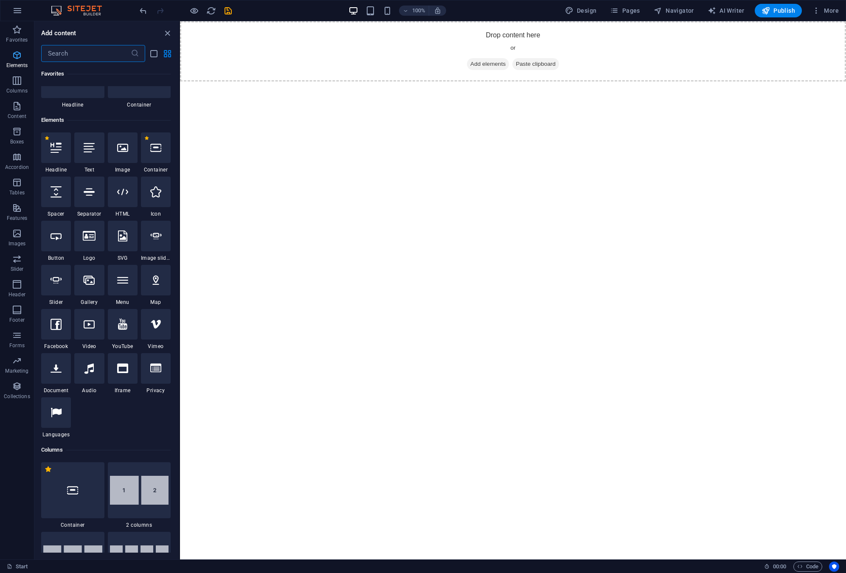
scroll to position [90, 0]
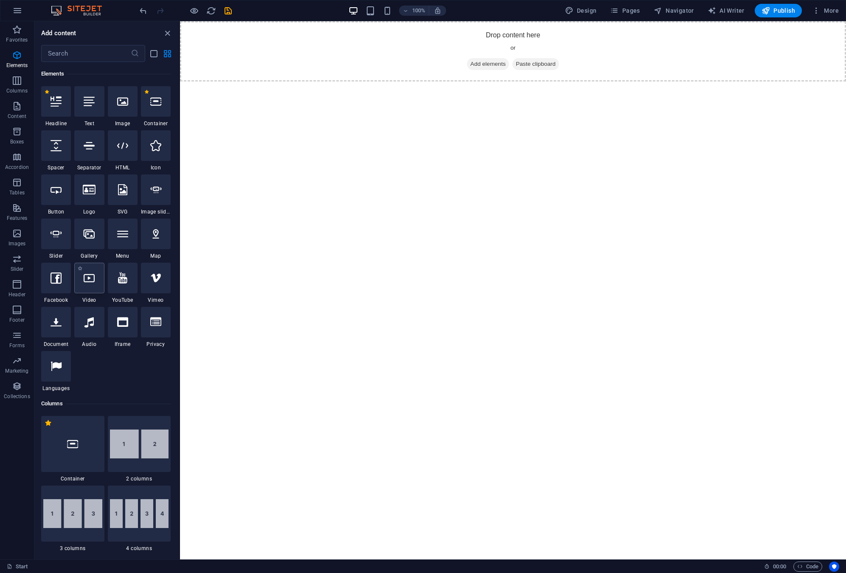
select select "%"
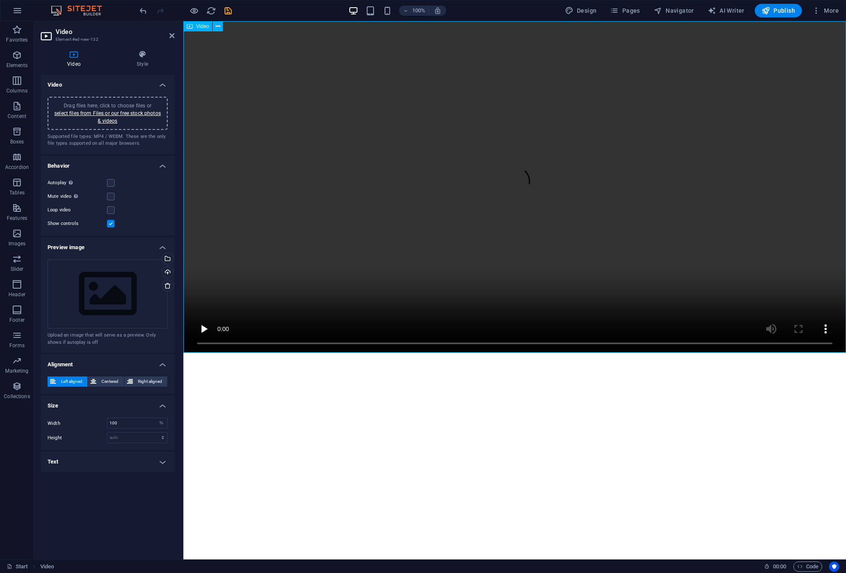
click at [514, 212] on figure at bounding box center [514, 187] width 663 height 332
click at [216, 28] on icon at bounding box center [218, 26] width 5 height 9
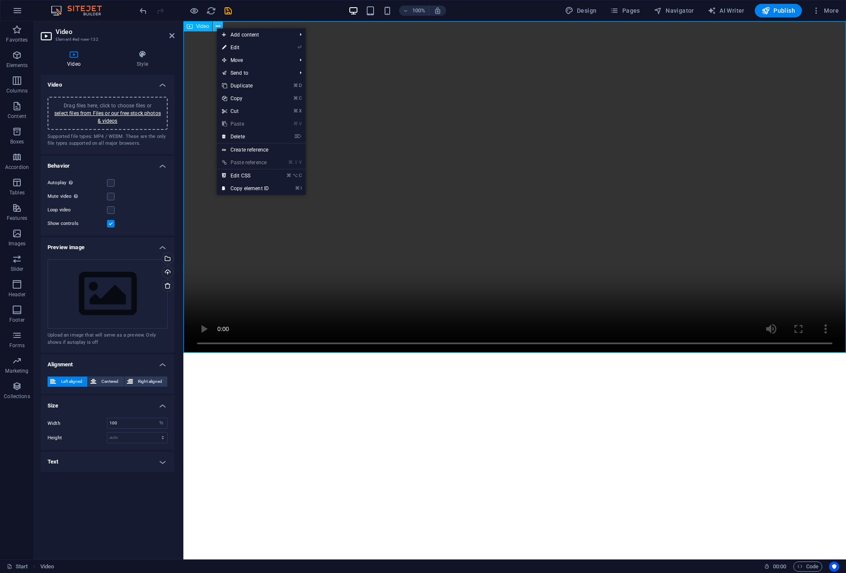
click at [216, 28] on icon at bounding box center [218, 26] width 5 height 9
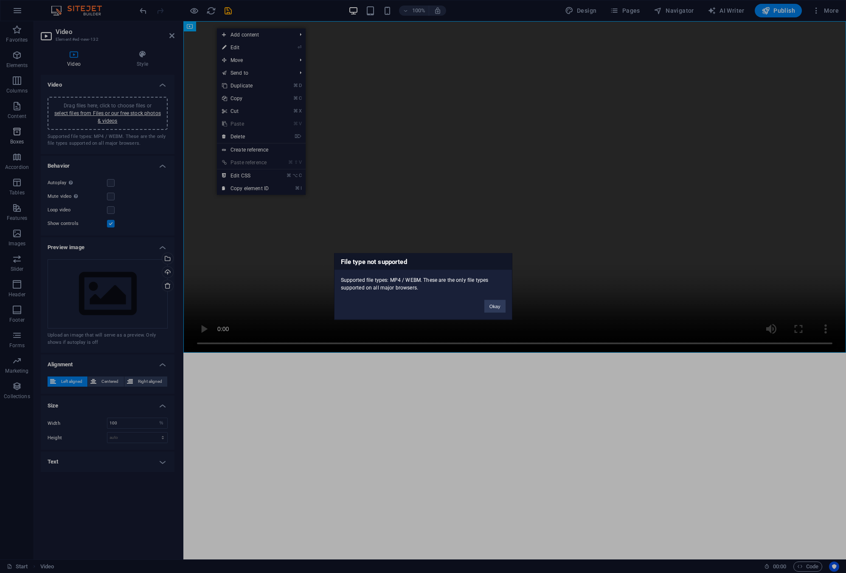
click at [495, 306] on button "Okay" at bounding box center [494, 306] width 21 height 13
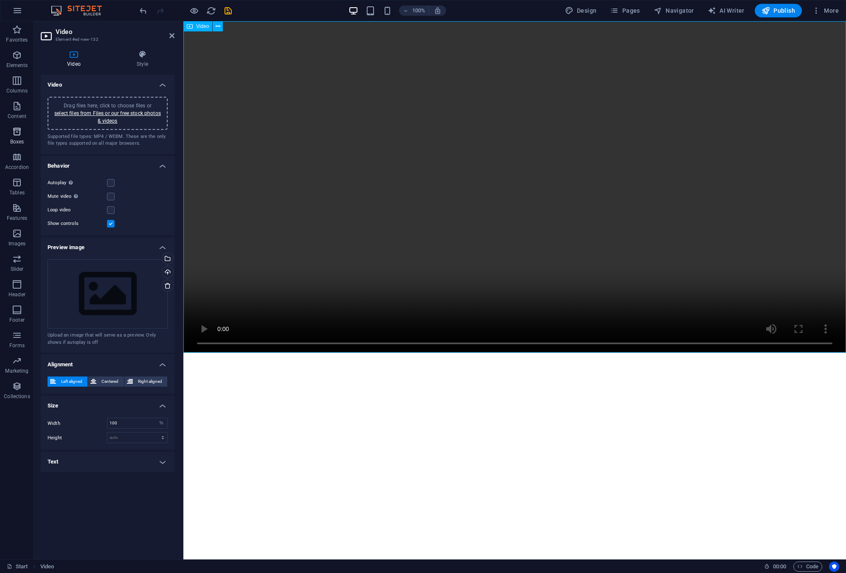
click at [495, 306] on figure at bounding box center [514, 187] width 663 height 332
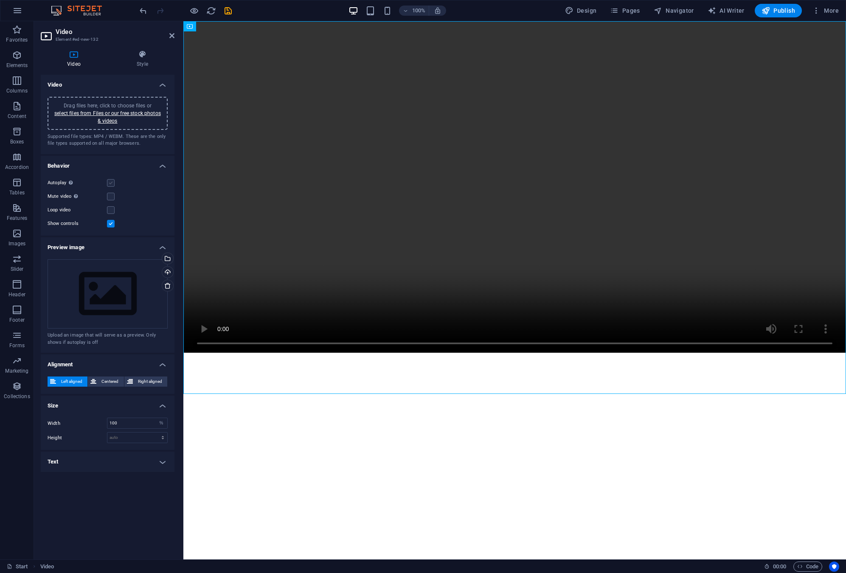
click at [112, 183] on label at bounding box center [111, 183] width 8 height 8
click at [0, 0] on input "Autoplay Autoplay is only available if muted is checked" at bounding box center [0, 0] width 0 height 0
click at [108, 225] on label at bounding box center [111, 224] width 8 height 8
click at [0, 0] on input "Show controls" at bounding box center [0, 0] width 0 height 0
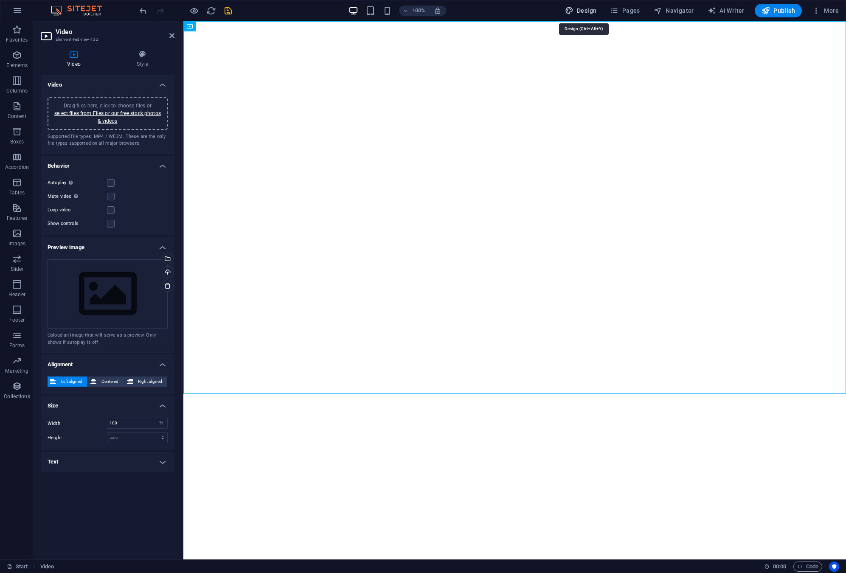
click at [584, 9] on span "Design" at bounding box center [581, 10] width 32 height 8
select select "px"
select select "400"
select select "px"
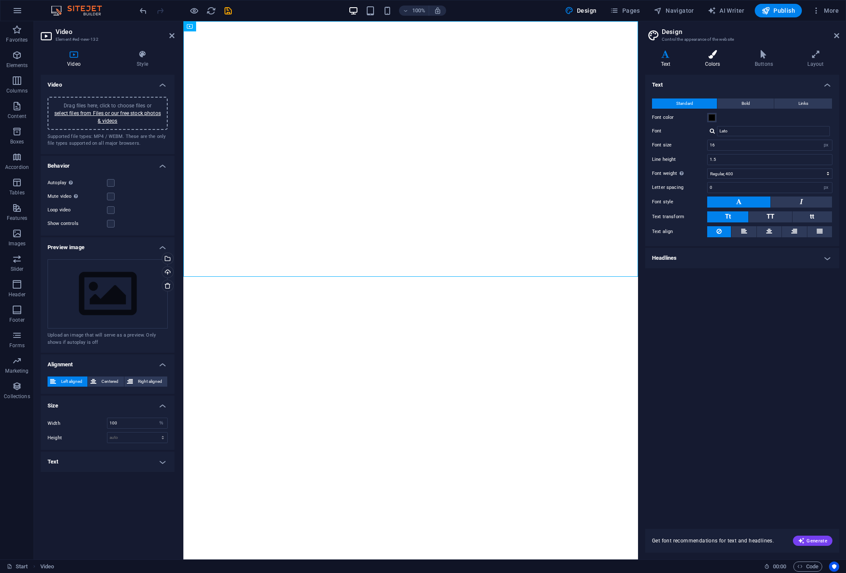
click at [713, 58] on icon at bounding box center [712, 54] width 46 height 8
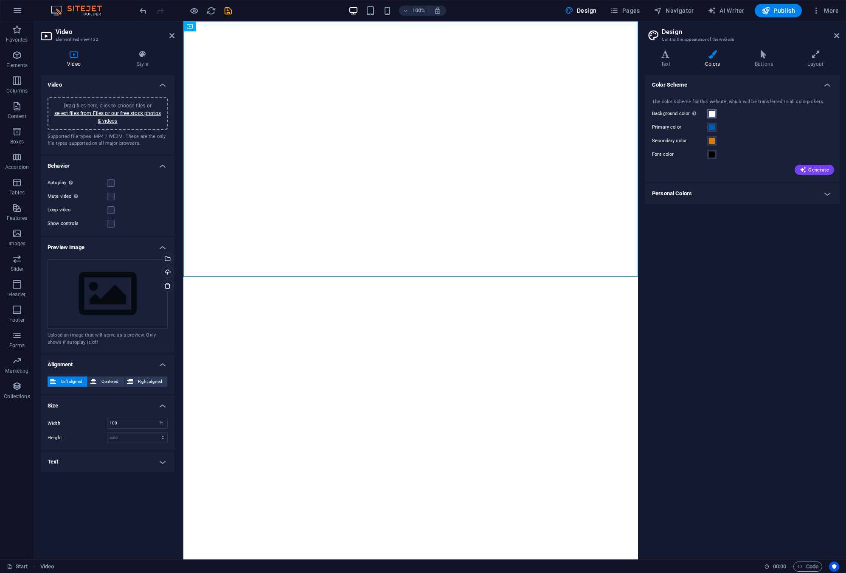
click at [711, 114] on span at bounding box center [711, 113] width 7 height 7
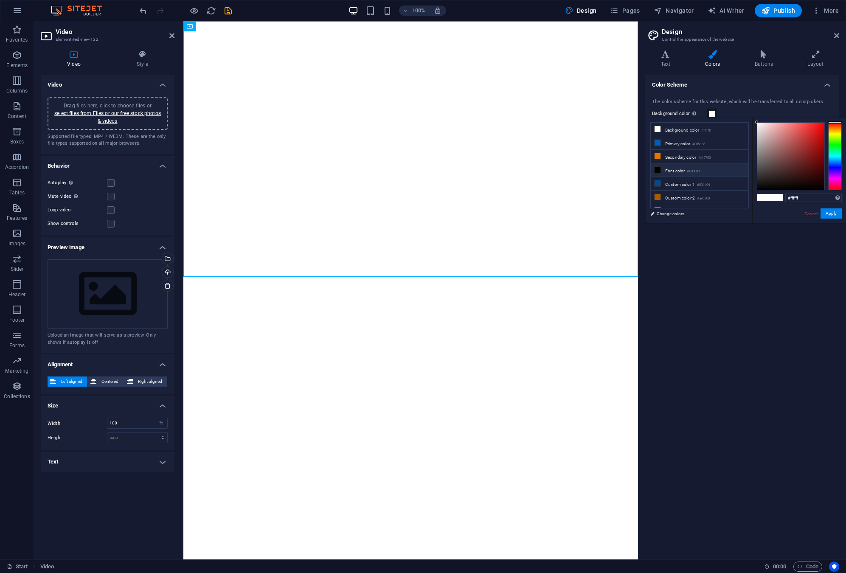
click at [667, 172] on li "Font color #000000" at bounding box center [700, 170] width 98 height 14
type input "#000000"
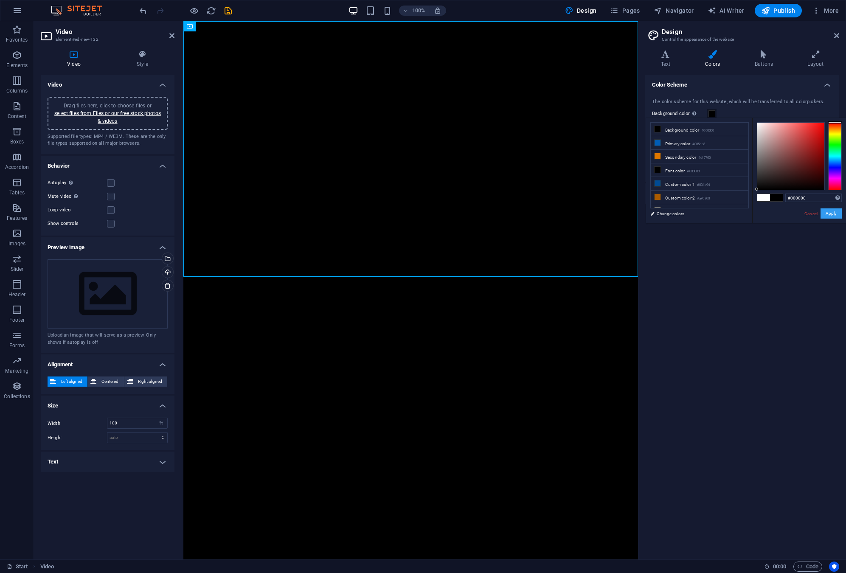
click at [829, 214] on button "Apply" at bounding box center [831, 213] width 21 height 10
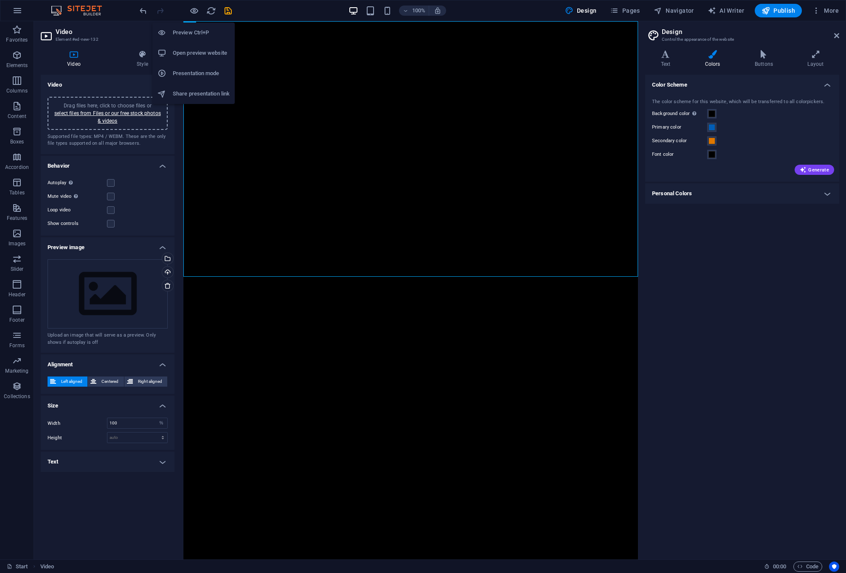
click at [194, 31] on h6 "Preview Ctrl+P" at bounding box center [201, 33] width 57 height 10
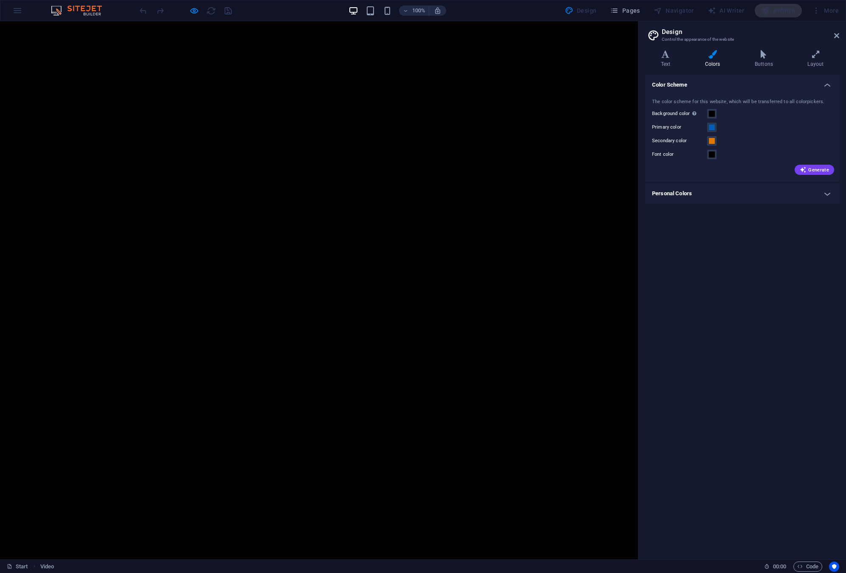
click at [295, 181] on video at bounding box center [319, 180] width 638 height 319
click at [315, 205] on video at bounding box center [319, 180] width 638 height 319
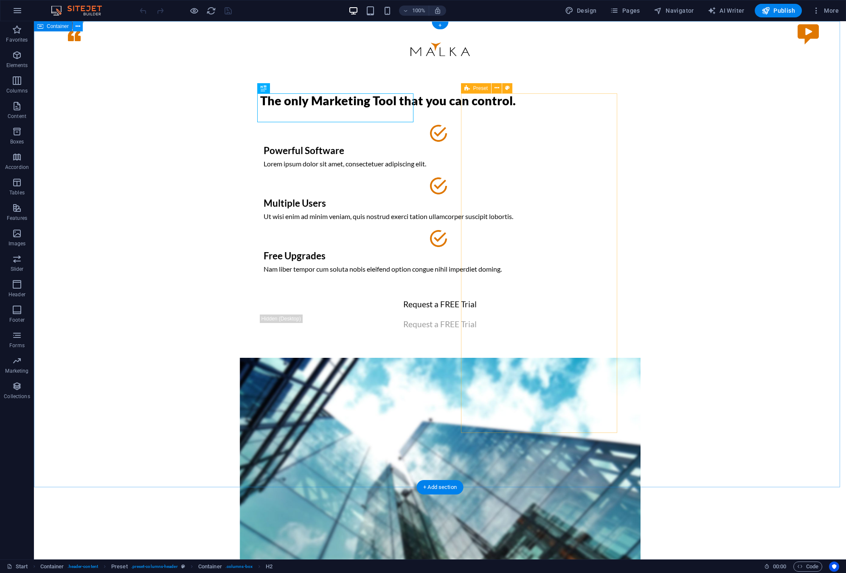
click at [76, 26] on icon at bounding box center [78, 26] width 5 height 9
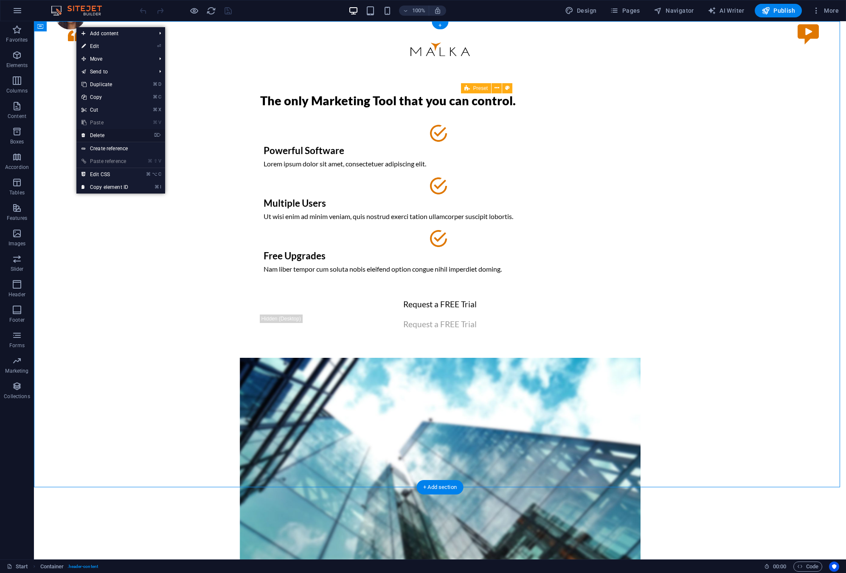
click at [104, 137] on link "⌦ Delete" at bounding box center [104, 135] width 57 height 13
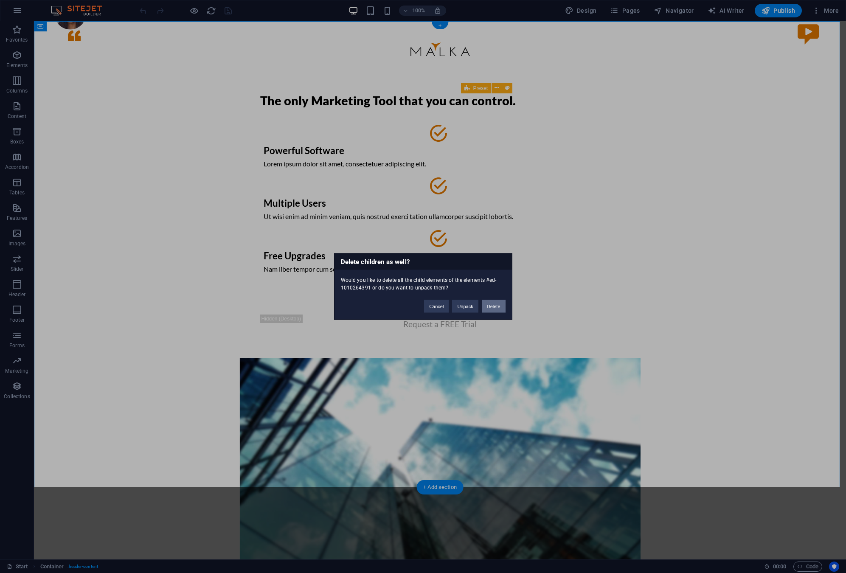
click at [500, 306] on button "Delete" at bounding box center [494, 306] width 24 height 13
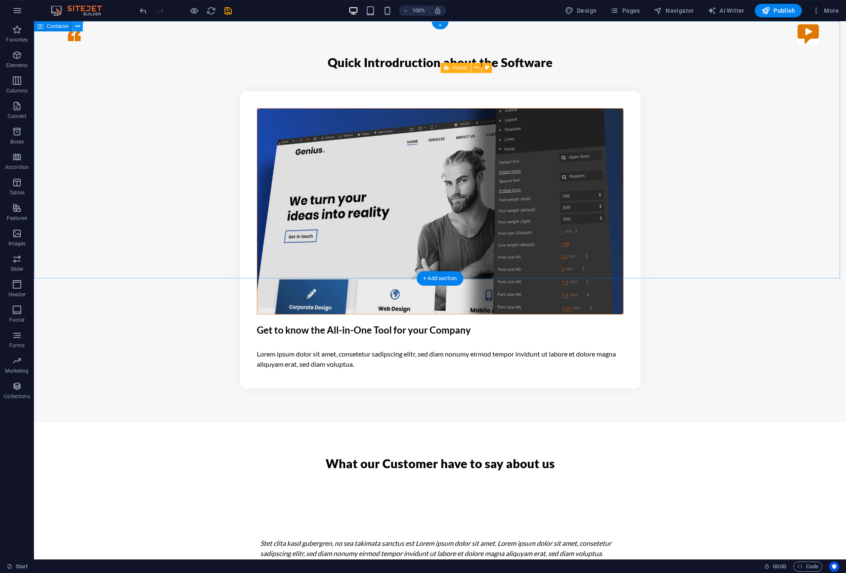
click at [78, 26] on icon at bounding box center [78, 26] width 5 height 9
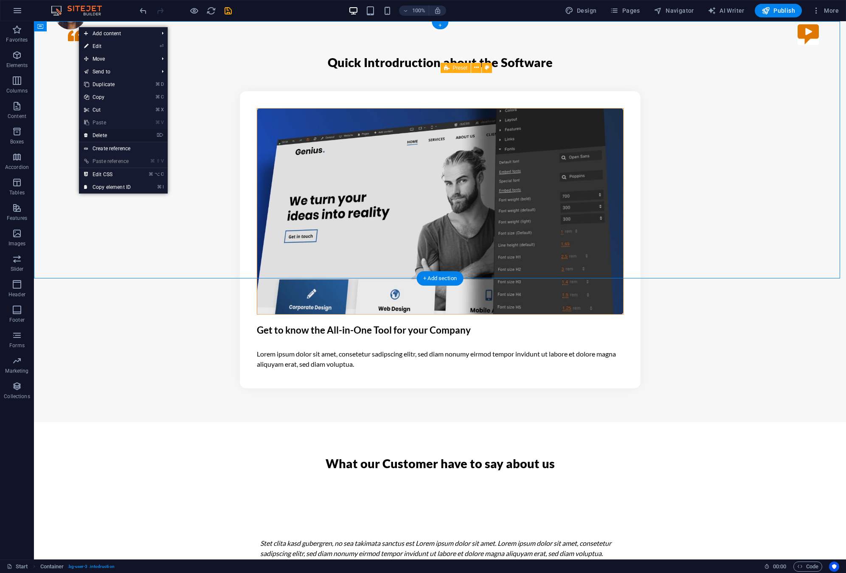
click at [115, 132] on link "⌦ Delete" at bounding box center [107, 135] width 57 height 13
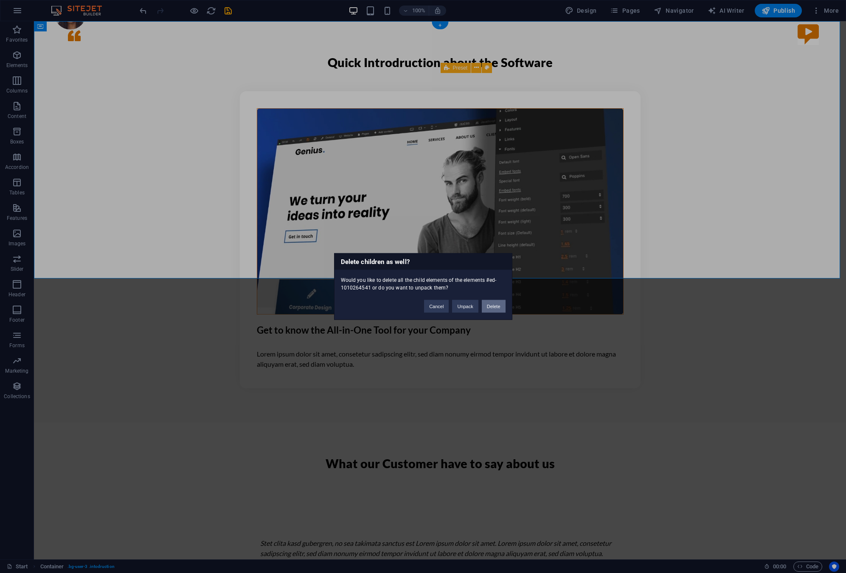
click at [494, 306] on button "Delete" at bounding box center [494, 306] width 24 height 13
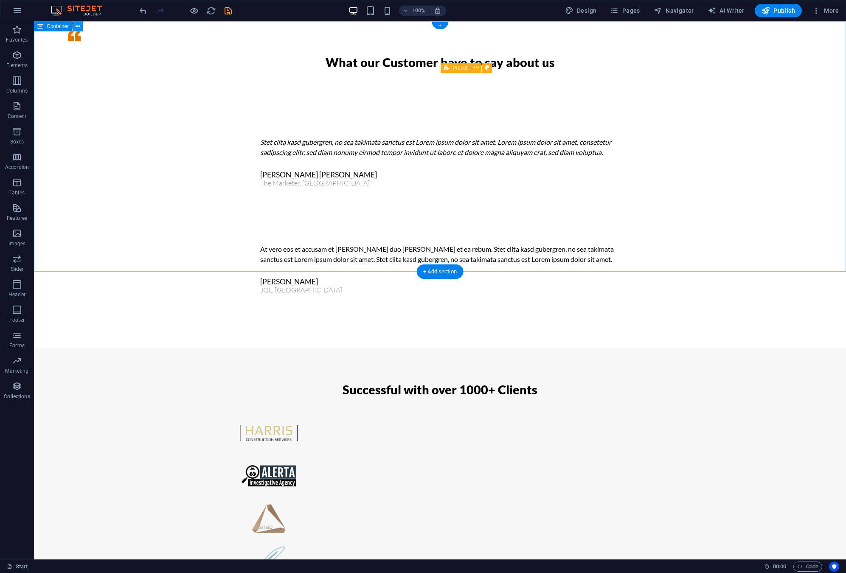
click at [76, 27] on icon at bounding box center [78, 26] width 5 height 9
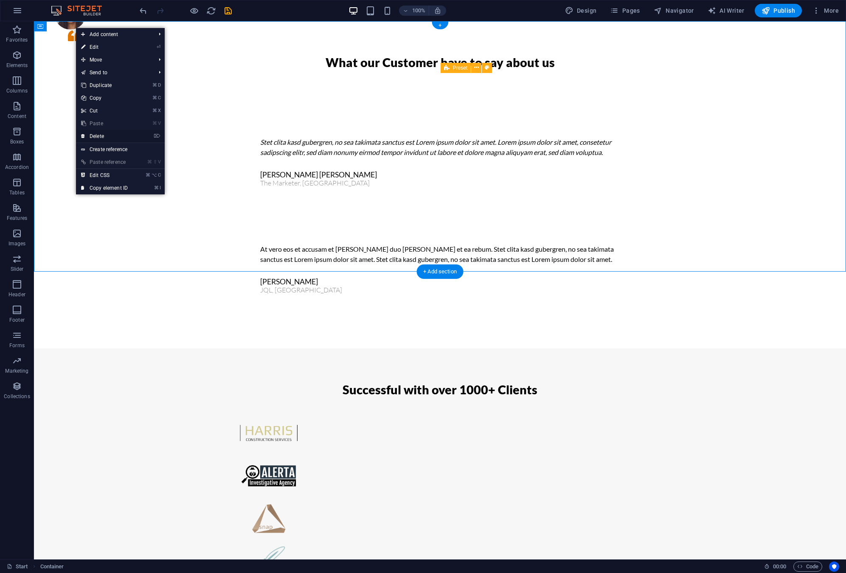
click at [113, 135] on link "⌦ Delete" at bounding box center [104, 136] width 57 height 13
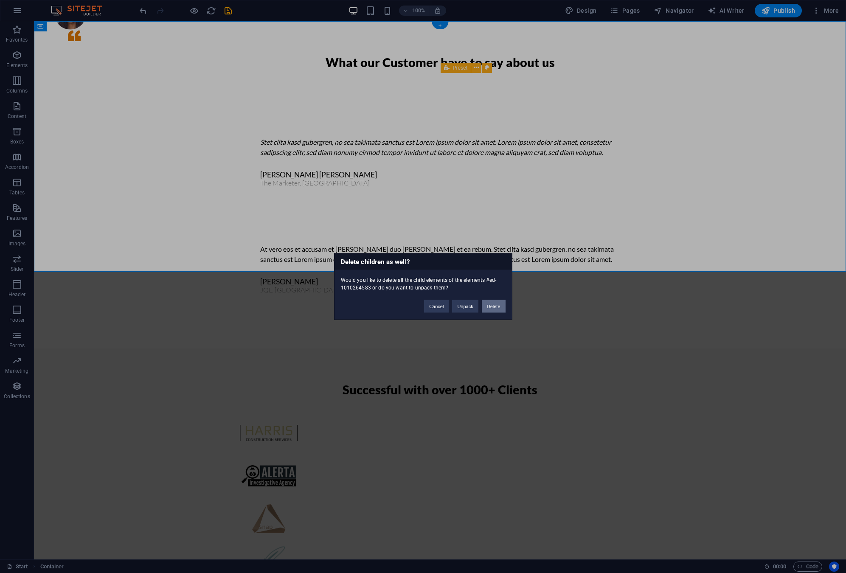
click at [489, 307] on button "Delete" at bounding box center [494, 306] width 24 height 13
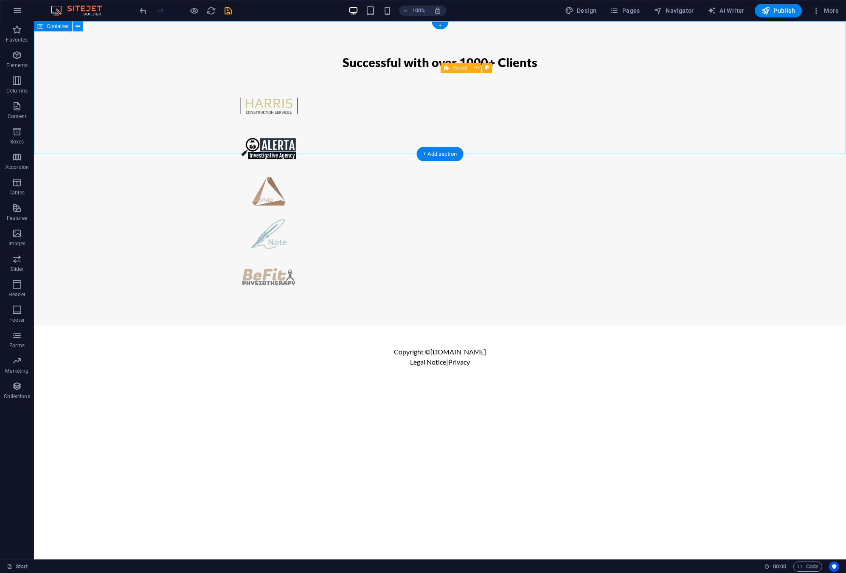
click at [80, 30] on button at bounding box center [78, 26] width 10 height 10
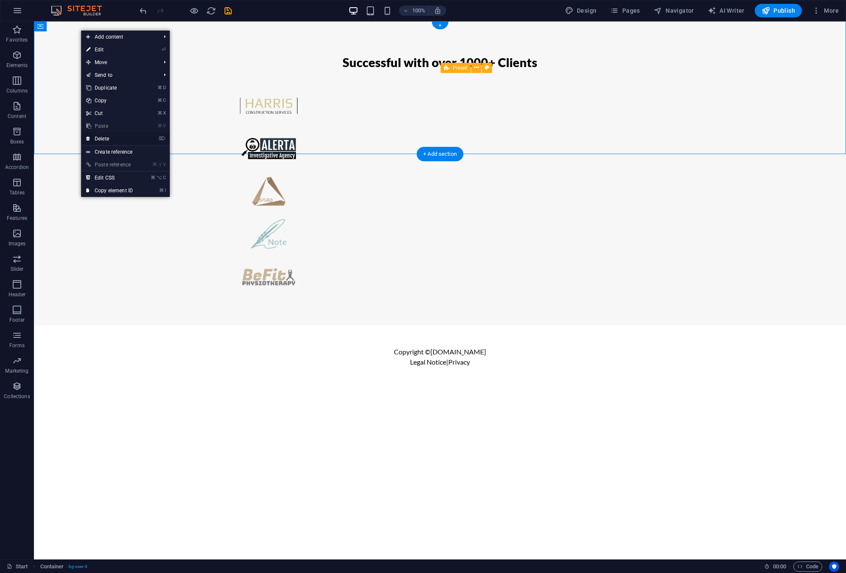
click at [127, 141] on link "⌦ Delete" at bounding box center [109, 138] width 57 height 13
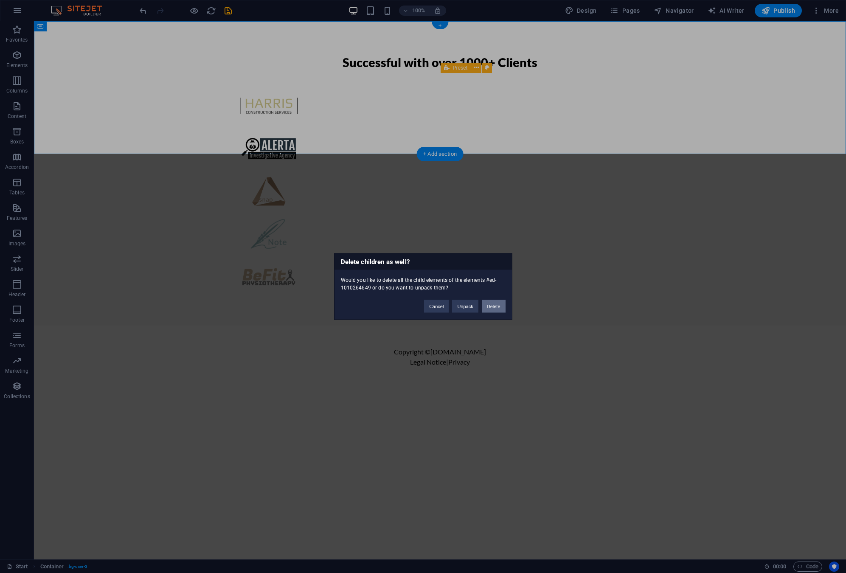
click at [500, 306] on button "Delete" at bounding box center [494, 306] width 24 height 13
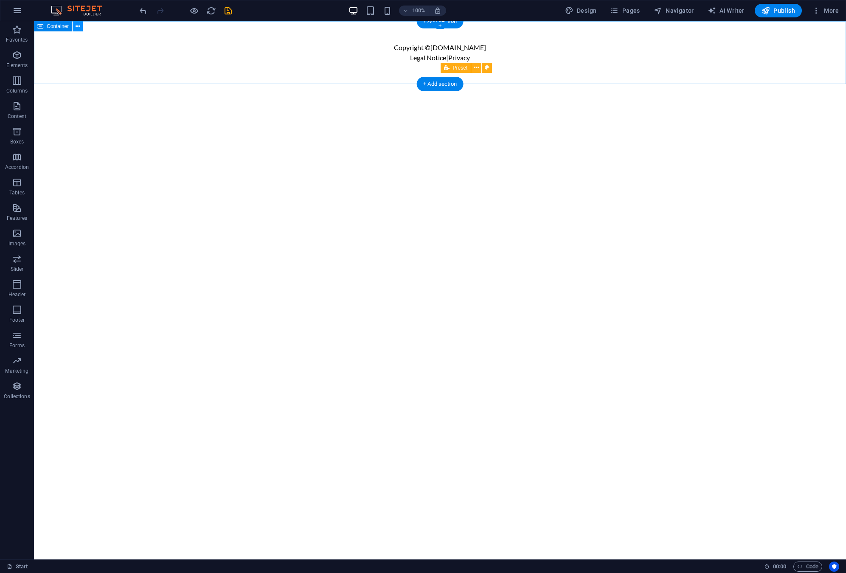
click at [80, 28] on icon at bounding box center [78, 26] width 5 height 9
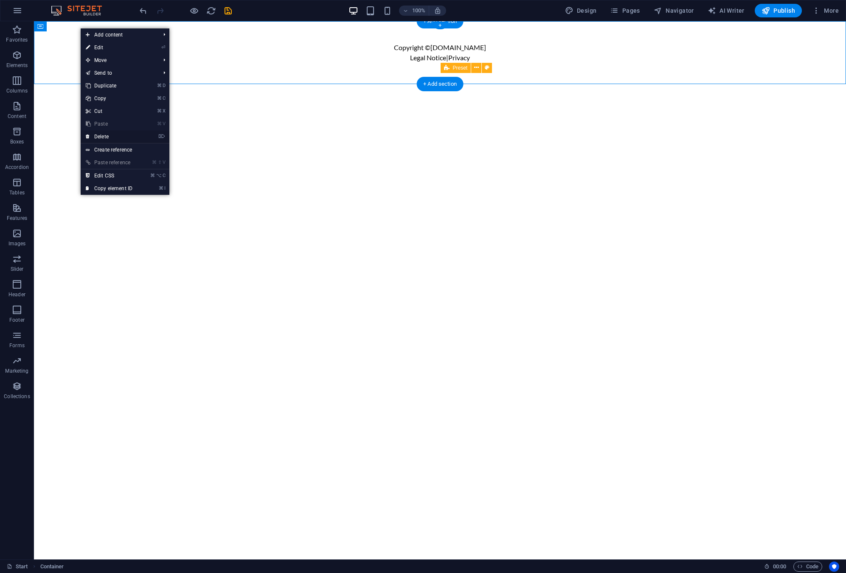
click at [114, 135] on link "⌦ Delete" at bounding box center [109, 136] width 57 height 13
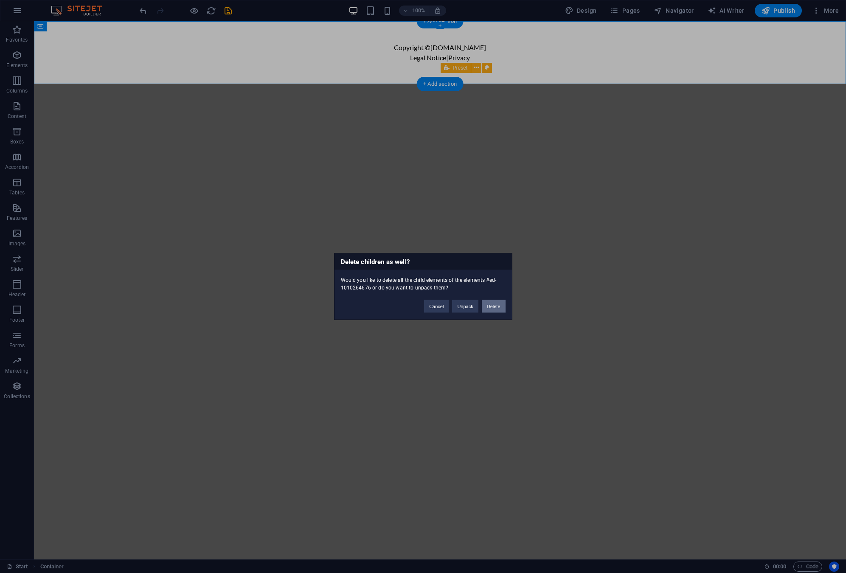
click at [496, 309] on button "Delete" at bounding box center [494, 306] width 24 height 13
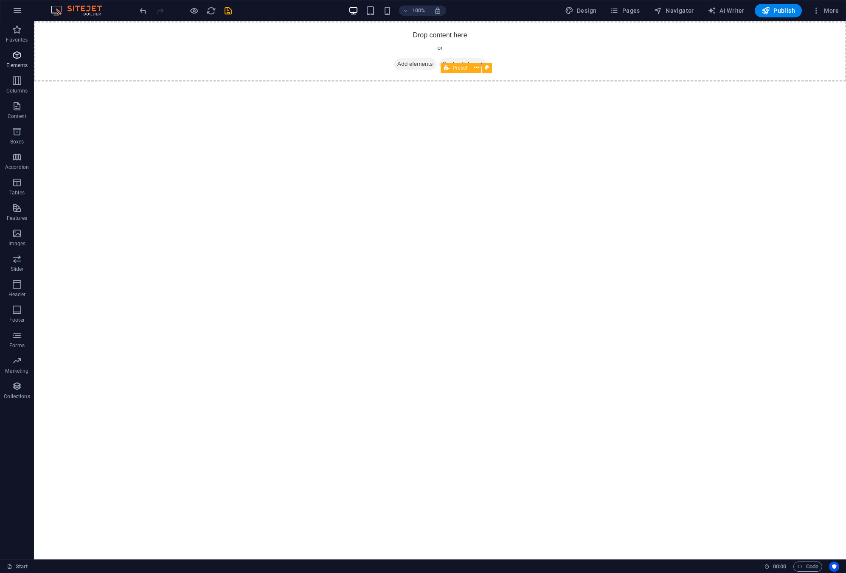
click at [19, 62] on p "Elements" at bounding box center [17, 65] width 22 height 7
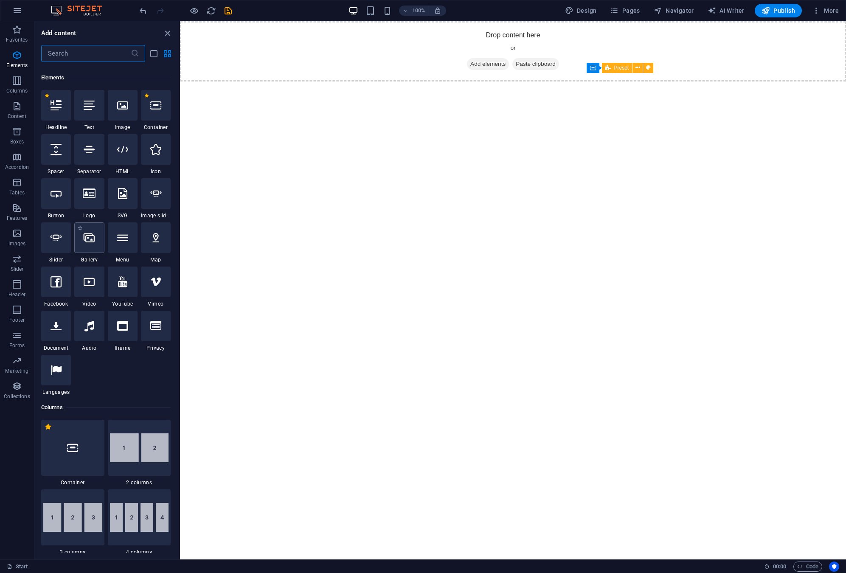
scroll to position [90, 0]
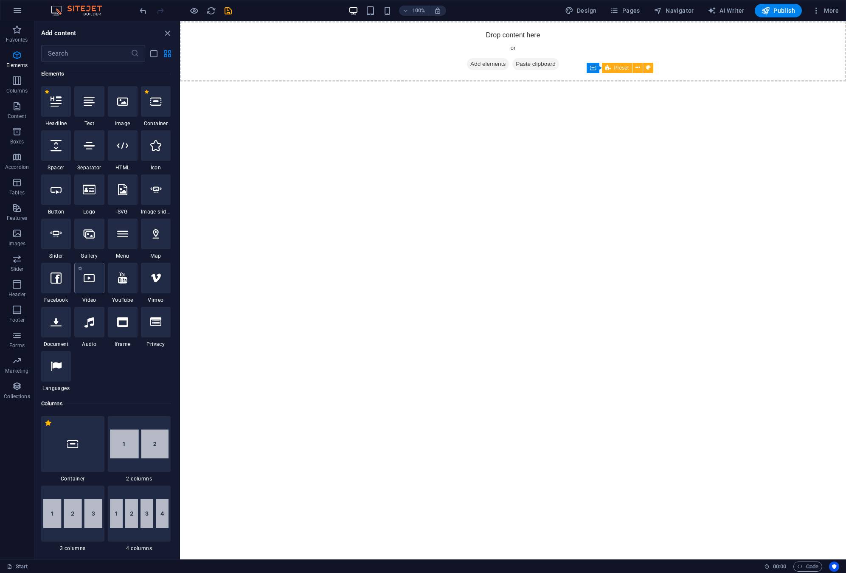
click at [88, 280] on icon at bounding box center [89, 278] width 11 height 11
select select "%"
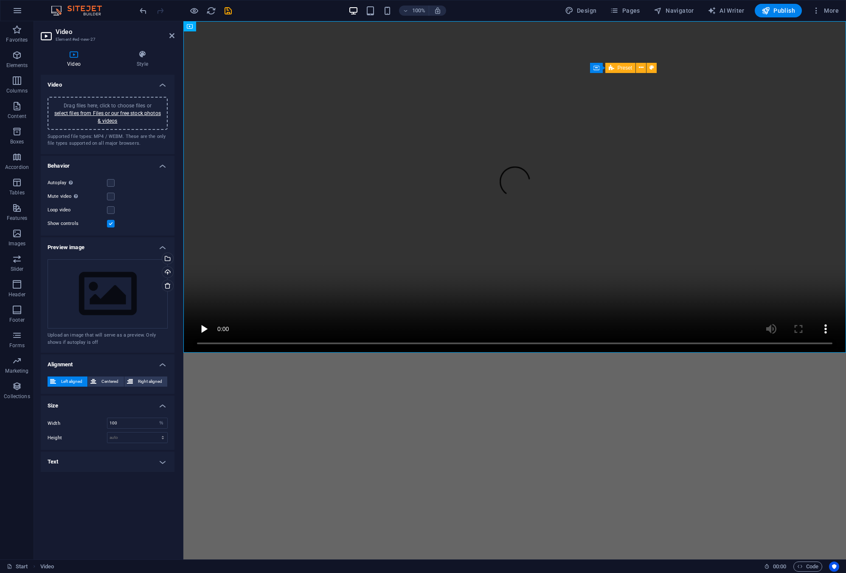
click at [111, 225] on label at bounding box center [111, 224] width 8 height 8
click at [0, 0] on input "Show controls" at bounding box center [0, 0] width 0 height 0
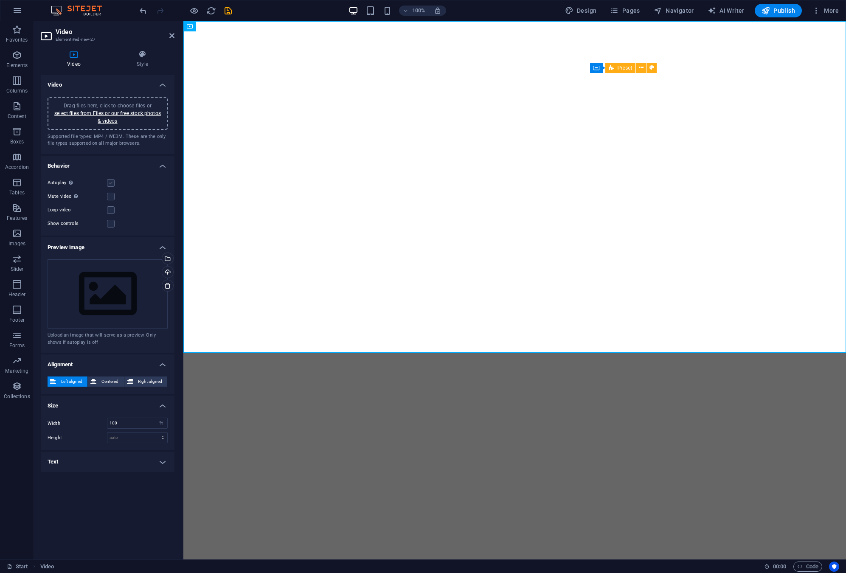
click at [111, 182] on label at bounding box center [111, 183] width 8 height 8
click at [0, 0] on input "Autoplay Autoplay is only available if muted is checked" at bounding box center [0, 0] width 0 height 0
click at [122, 114] on link "select files from Files or our free stock photos & videos" at bounding box center [107, 117] width 107 height 14
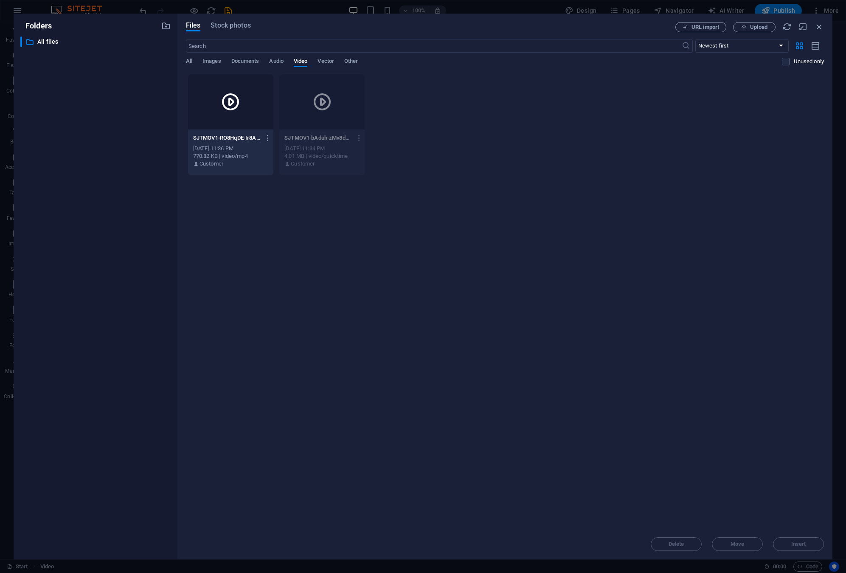
click at [251, 129] on div at bounding box center [230, 101] width 85 height 55
click at [798, 545] on span "Insert" at bounding box center [798, 544] width 15 height 5
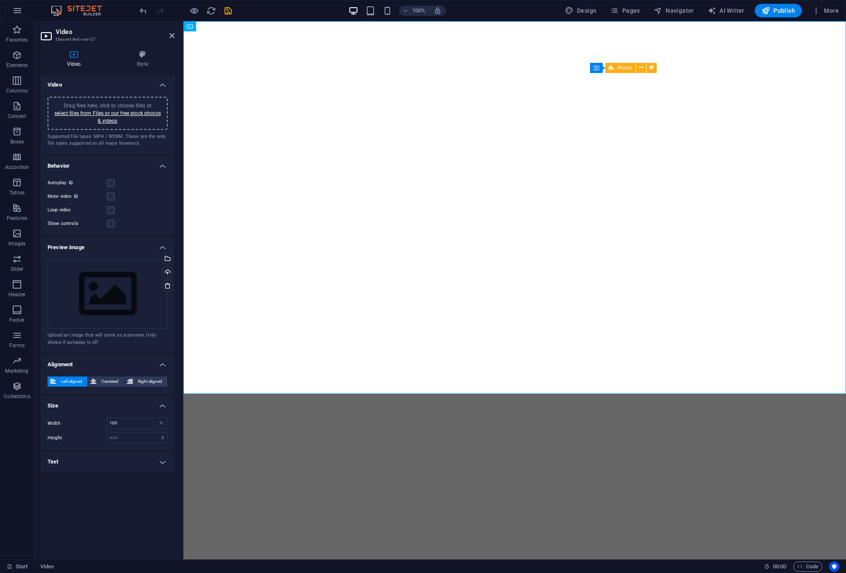
click at [418, 353] on html "Skip to main content" at bounding box center [514, 187] width 663 height 332
click at [114, 183] on label at bounding box center [111, 183] width 8 height 8
click at [0, 0] on input "Autoplay Autoplay is only available if muted is checked" at bounding box center [0, 0] width 0 height 0
click at [108, 183] on label at bounding box center [111, 183] width 8 height 8
click at [0, 0] on input "Autoplay Autoplay is only available if muted is checked" at bounding box center [0, 0] width 0 height 0
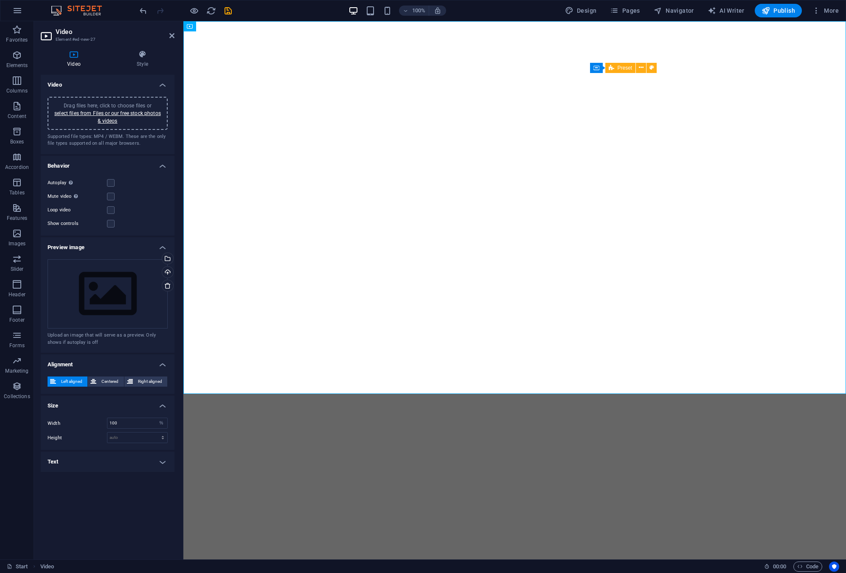
click at [115, 196] on div "Mute video Autoplay will be available if muted is checked" at bounding box center [108, 196] width 120 height 10
click at [110, 197] on label at bounding box center [111, 197] width 8 height 8
click at [0, 0] on input "Mute video Autoplay will be available if muted is checked" at bounding box center [0, 0] width 0 height 0
click at [110, 184] on label at bounding box center [111, 183] width 8 height 8
click at [0, 0] on input "Autoplay Autoplay is only available if muted is checked" at bounding box center [0, 0] width 0 height 0
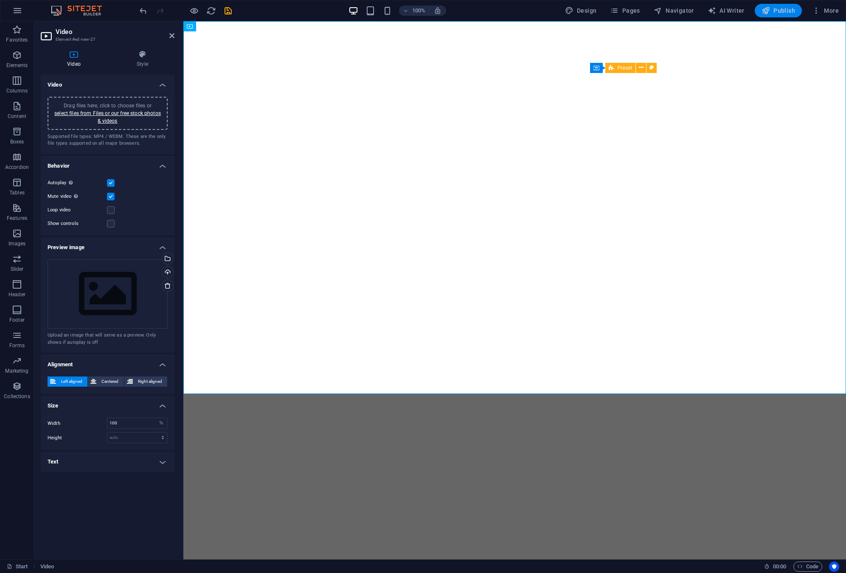
click at [777, 7] on span "Publish" at bounding box center [779, 10] width 34 height 8
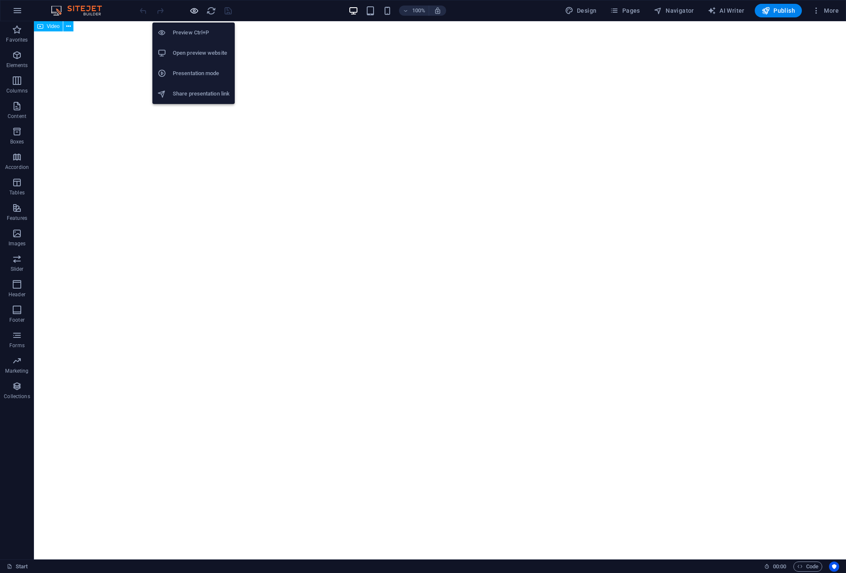
click at [191, 9] on icon "button" at bounding box center [194, 11] width 10 height 10
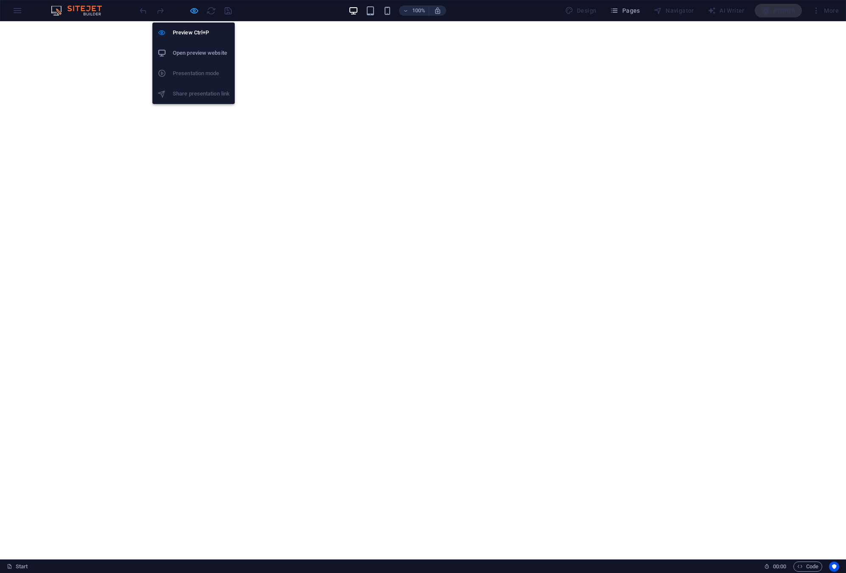
click at [191, 9] on icon "button" at bounding box center [194, 11] width 10 height 10
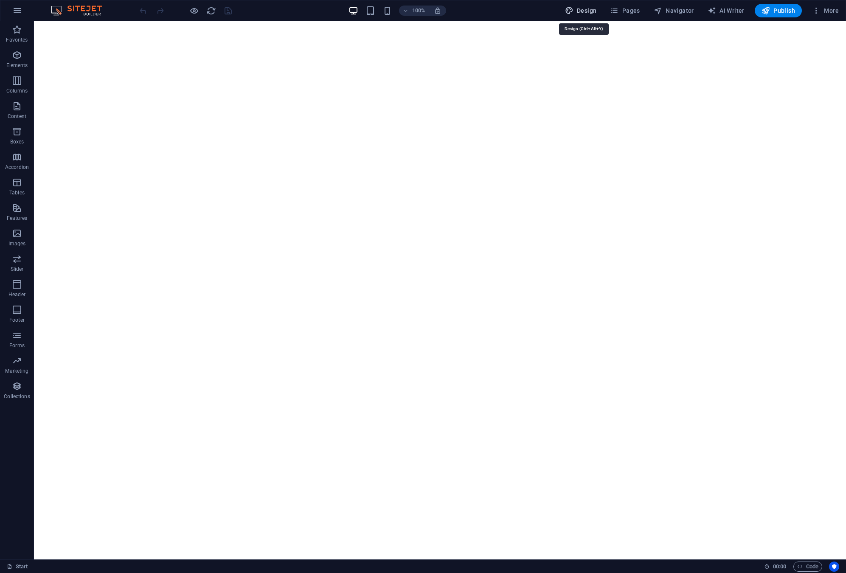
click at [573, 14] on icon "button" at bounding box center [569, 10] width 8 height 8
select select "px"
select select "400"
select select "px"
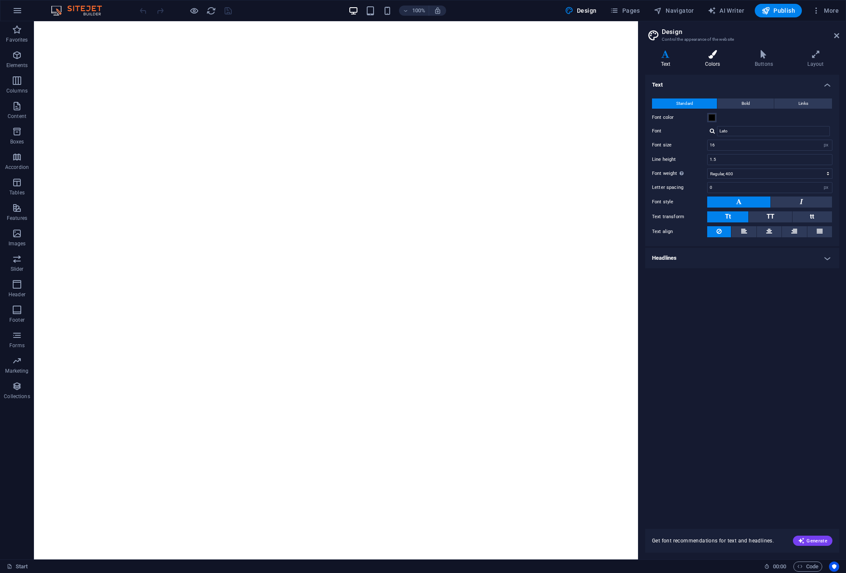
click at [711, 55] on icon at bounding box center [712, 54] width 46 height 8
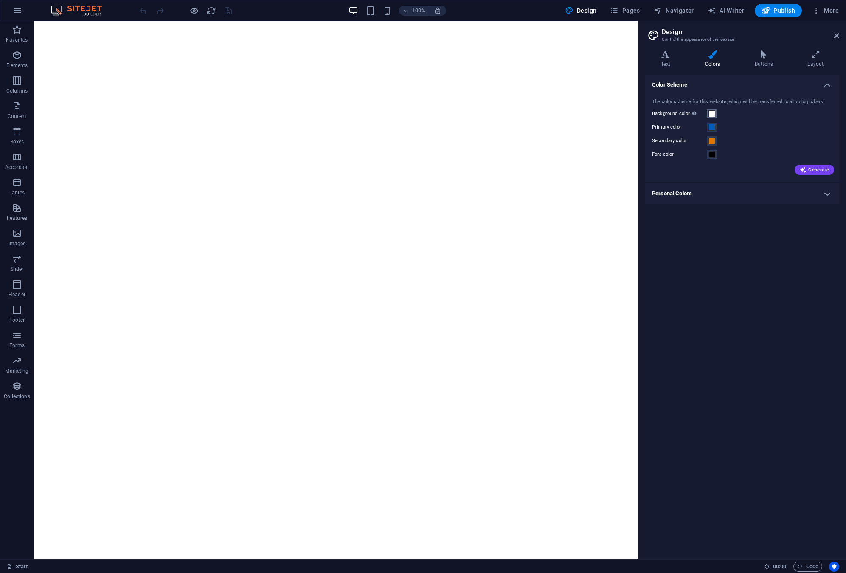
click at [714, 113] on span at bounding box center [711, 113] width 7 height 7
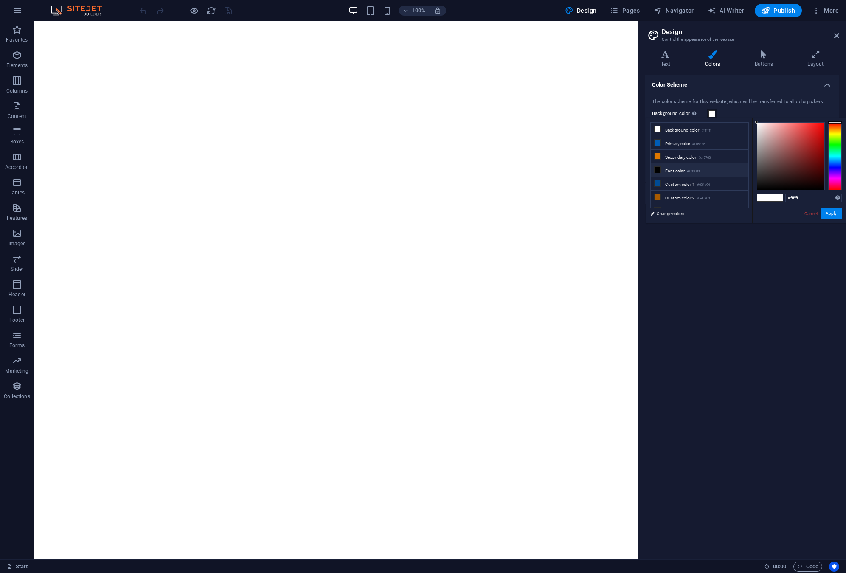
click at [678, 174] on li "Font color #000000" at bounding box center [700, 170] width 98 height 14
type input "#000000"
click at [826, 216] on button "Apply" at bounding box center [831, 213] width 21 height 10
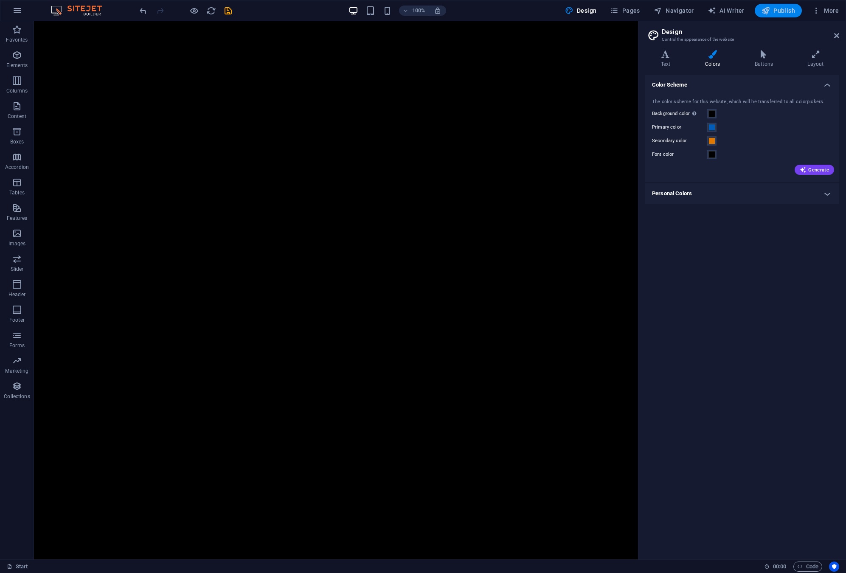
click at [787, 6] on button "Publish" at bounding box center [778, 11] width 47 height 14
